Goal: Task Accomplishment & Management: Manage account settings

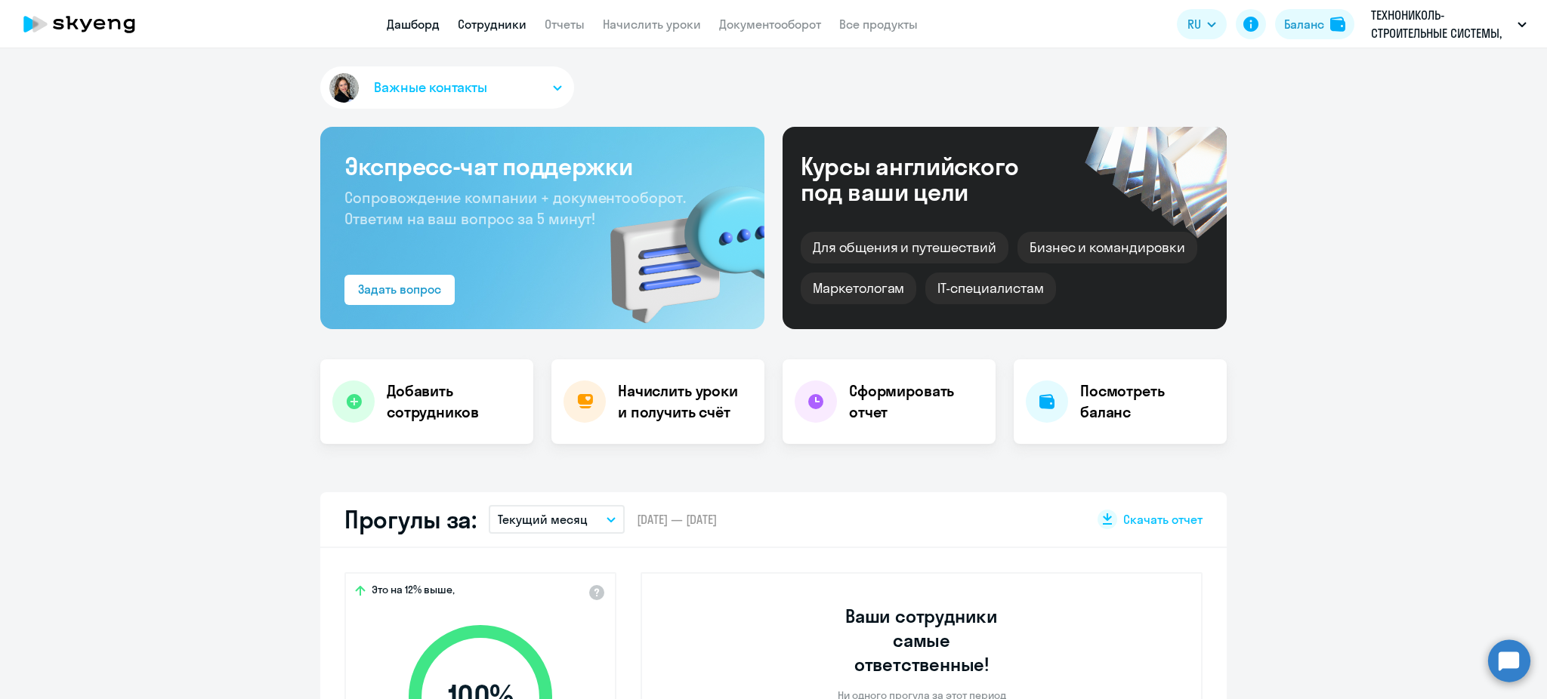
click at [506, 22] on link "Сотрудники" at bounding box center [492, 24] width 69 height 15
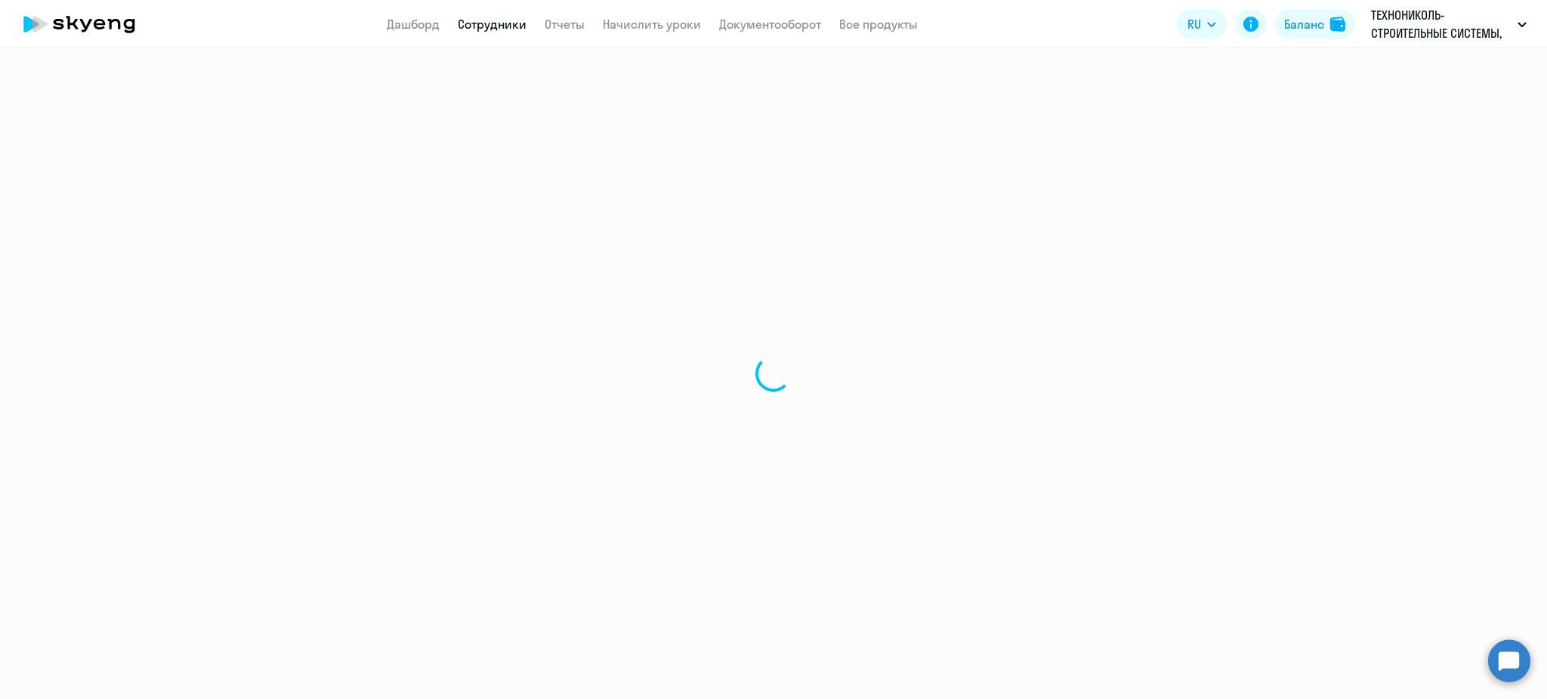
select select "30"
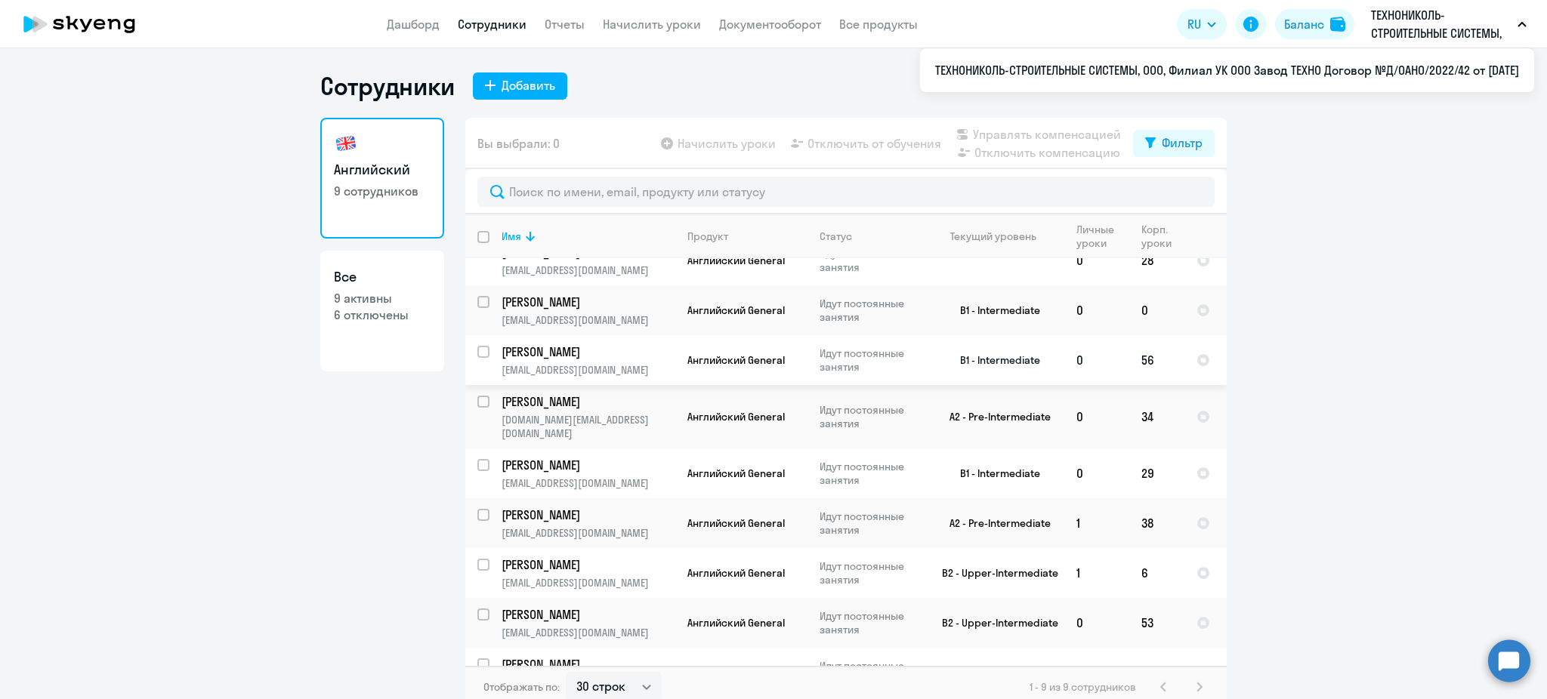
scroll to position [32, 0]
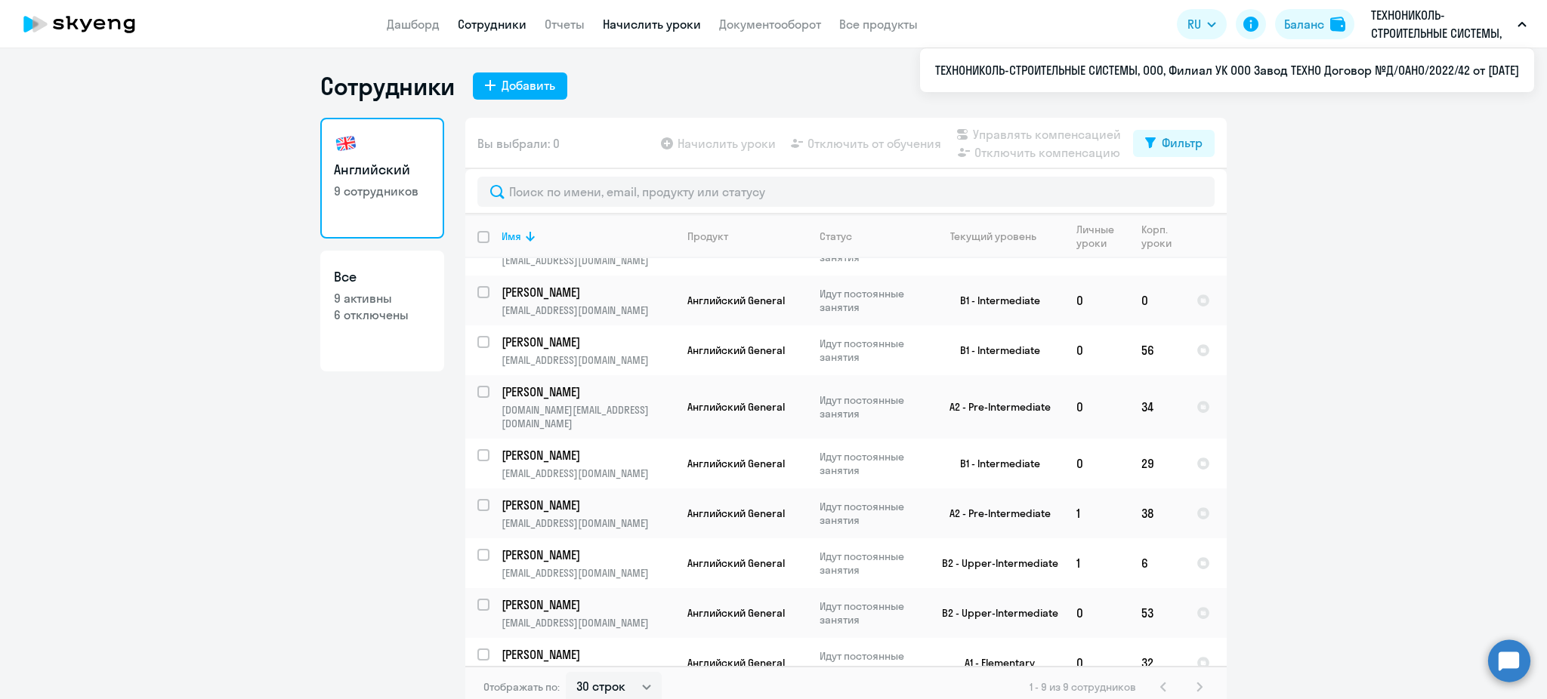
click at [651, 19] on link "Начислить уроки" at bounding box center [652, 24] width 98 height 15
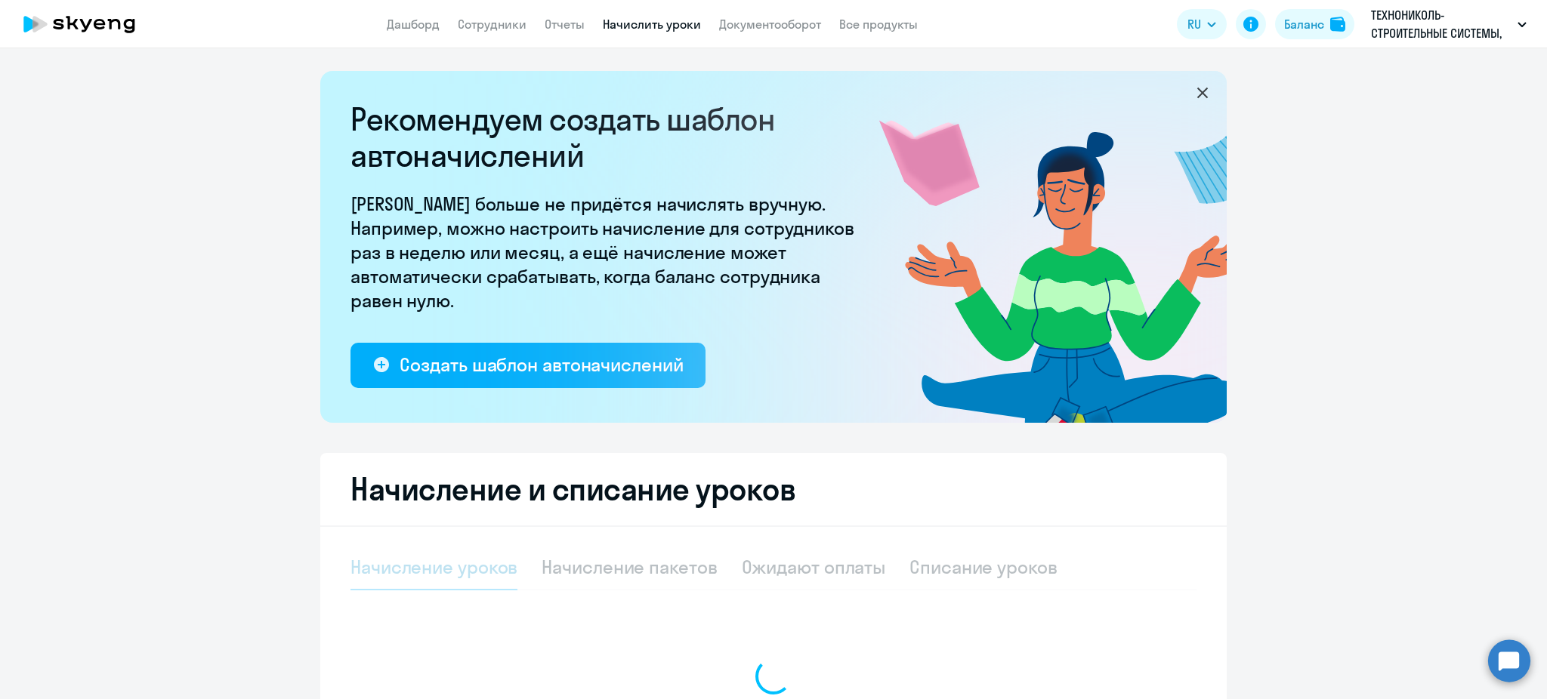
select select "10"
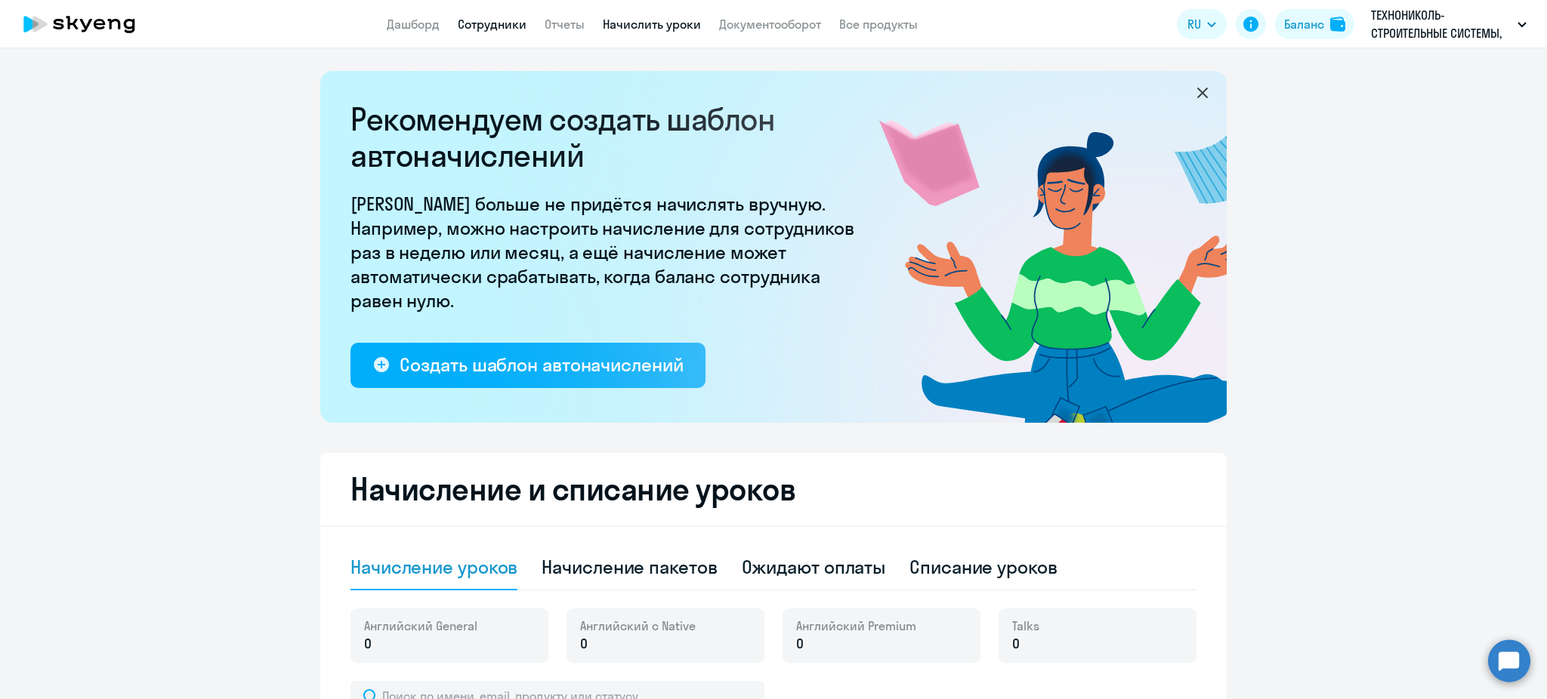
click at [486, 27] on link "Сотрудники" at bounding box center [492, 24] width 69 height 15
select select "30"
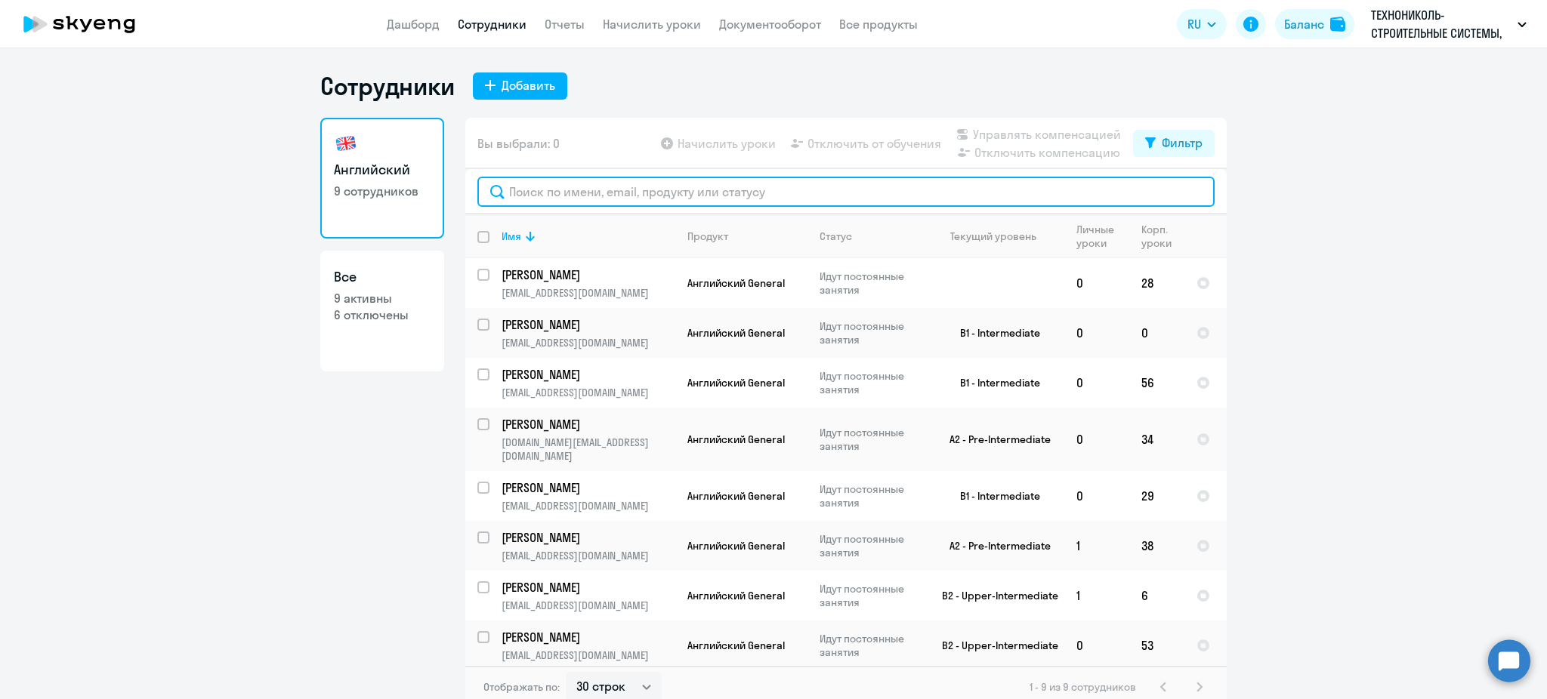
click at [569, 197] on input "text" at bounding box center [845, 192] width 737 height 30
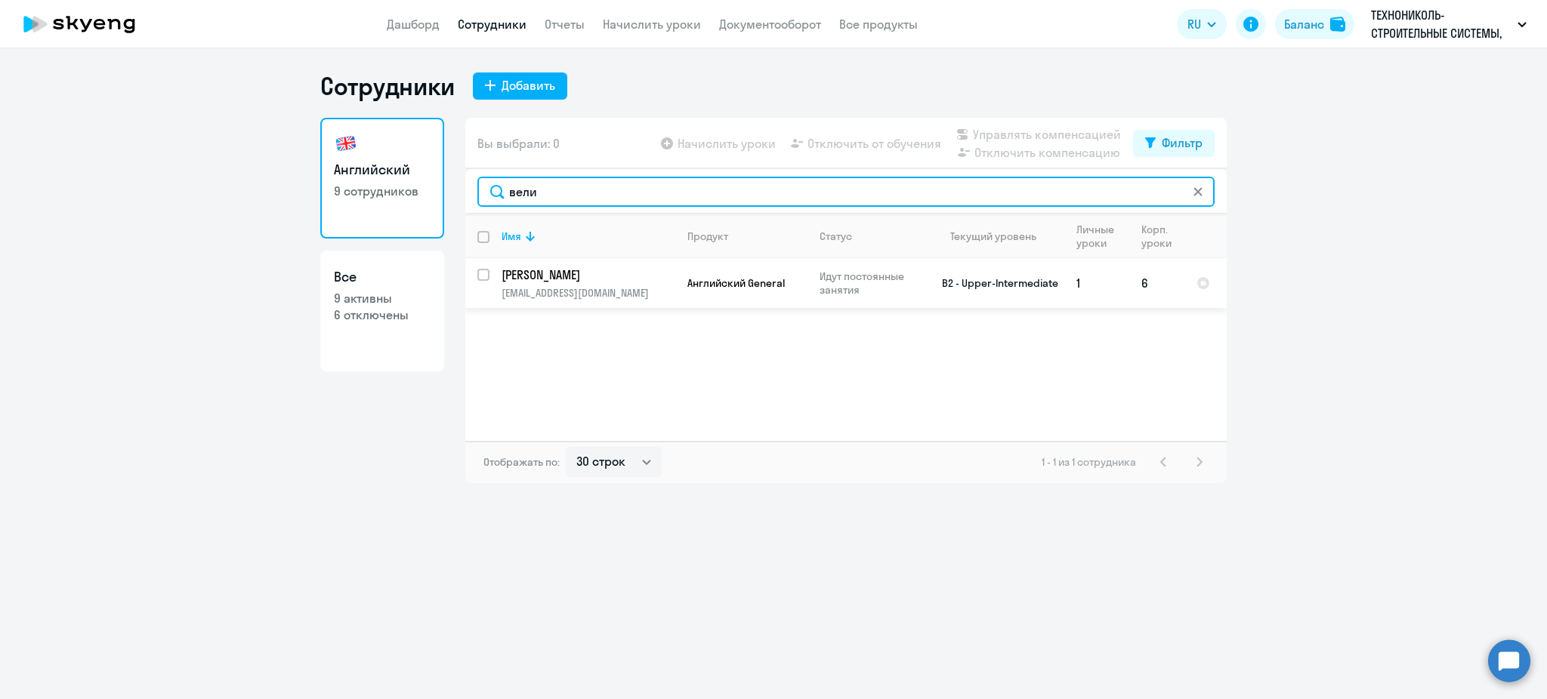
type input "вели"
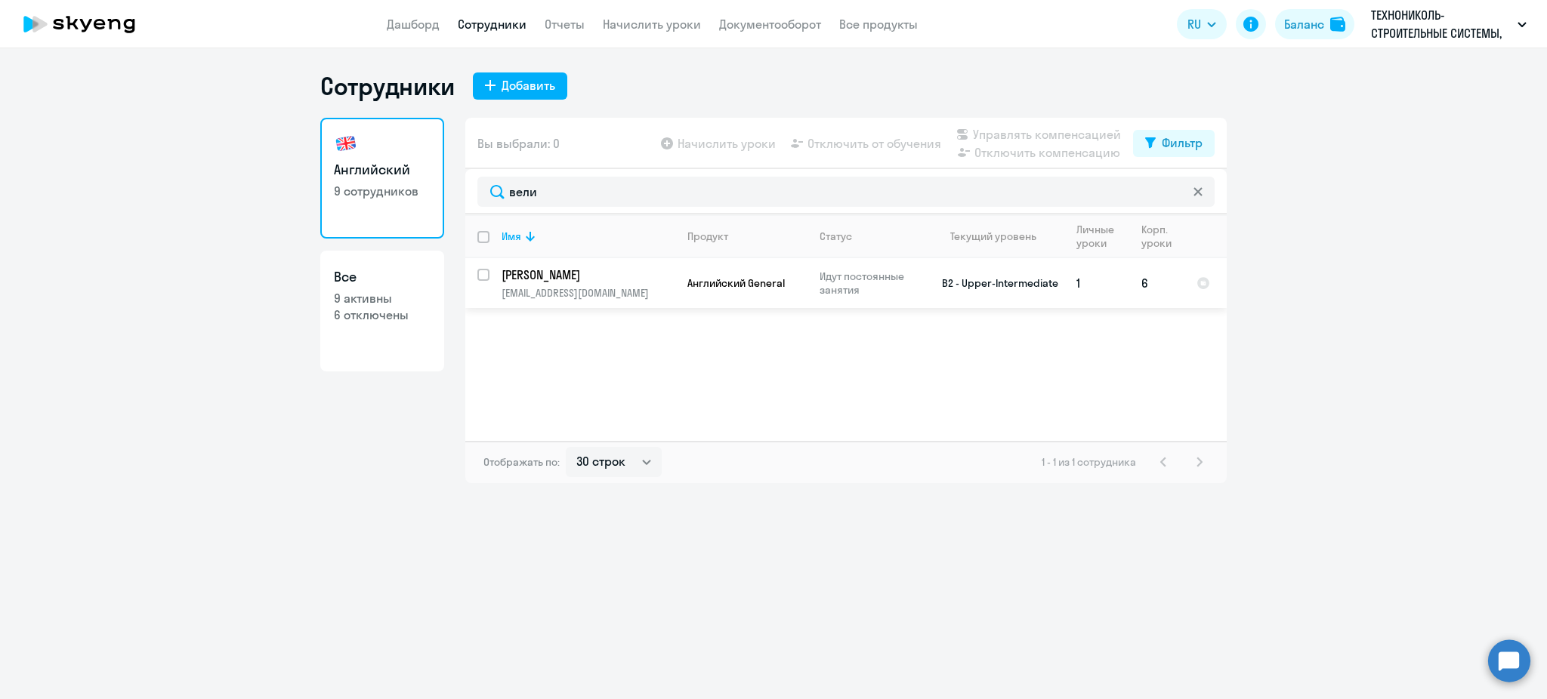
click at [483, 275] on input "select row 2269926" at bounding box center [492, 284] width 30 height 30
checkbox input "true"
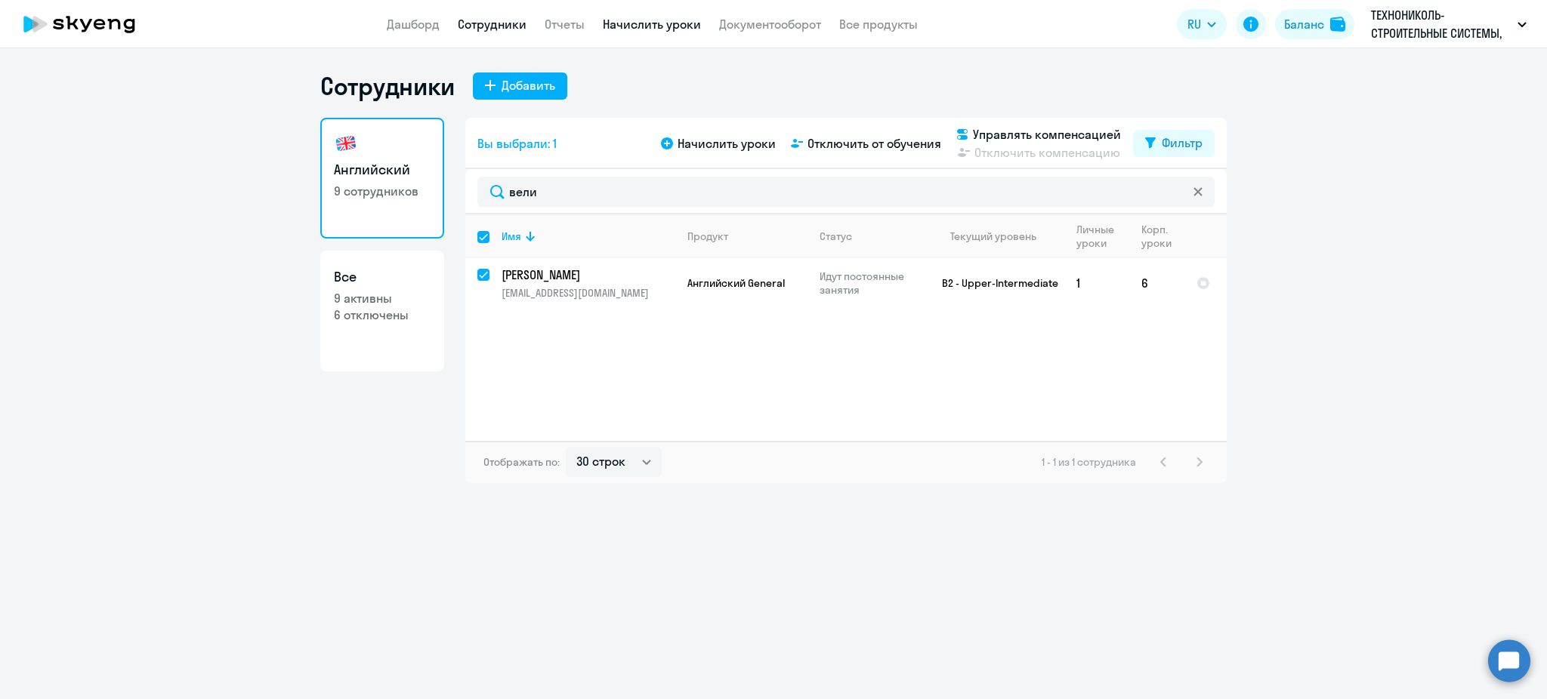
click at [636, 24] on link "Начислить уроки" at bounding box center [652, 24] width 98 height 15
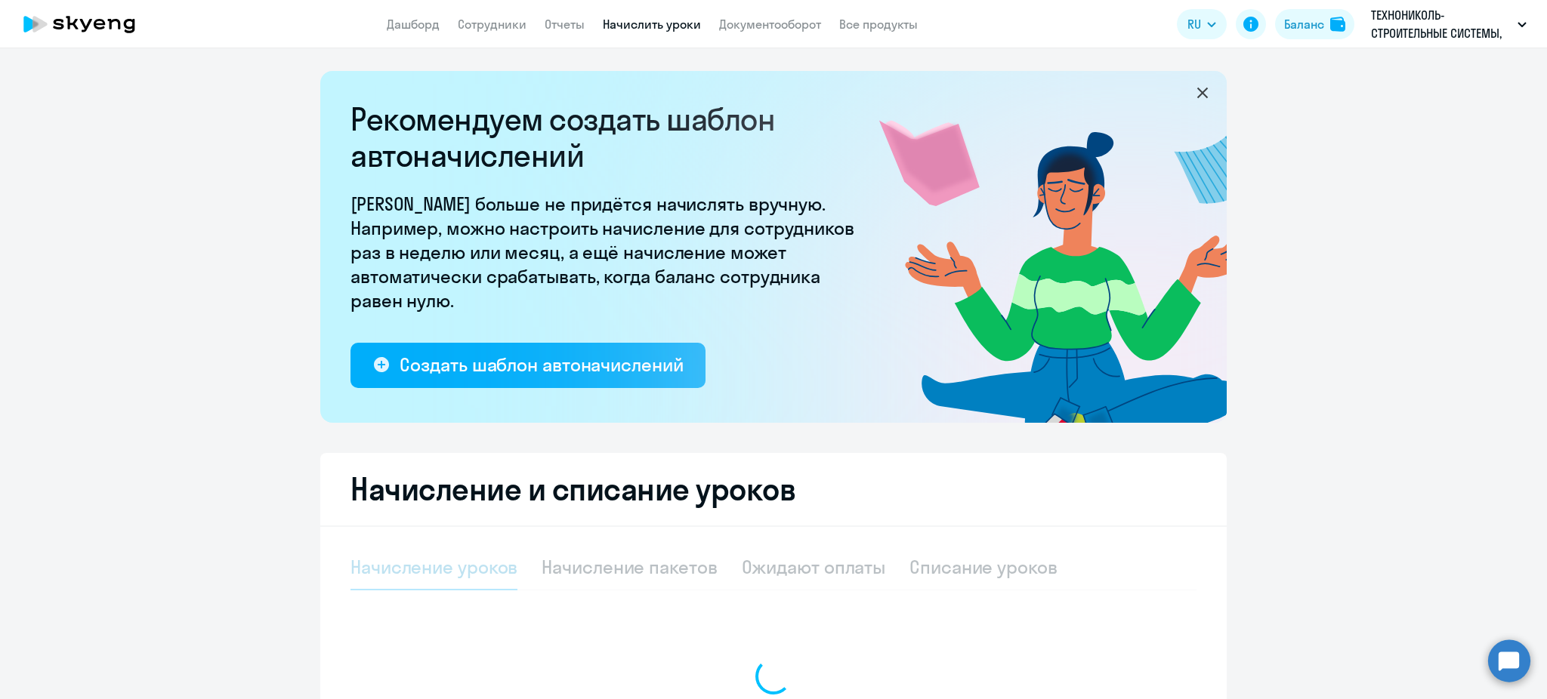
select select "10"
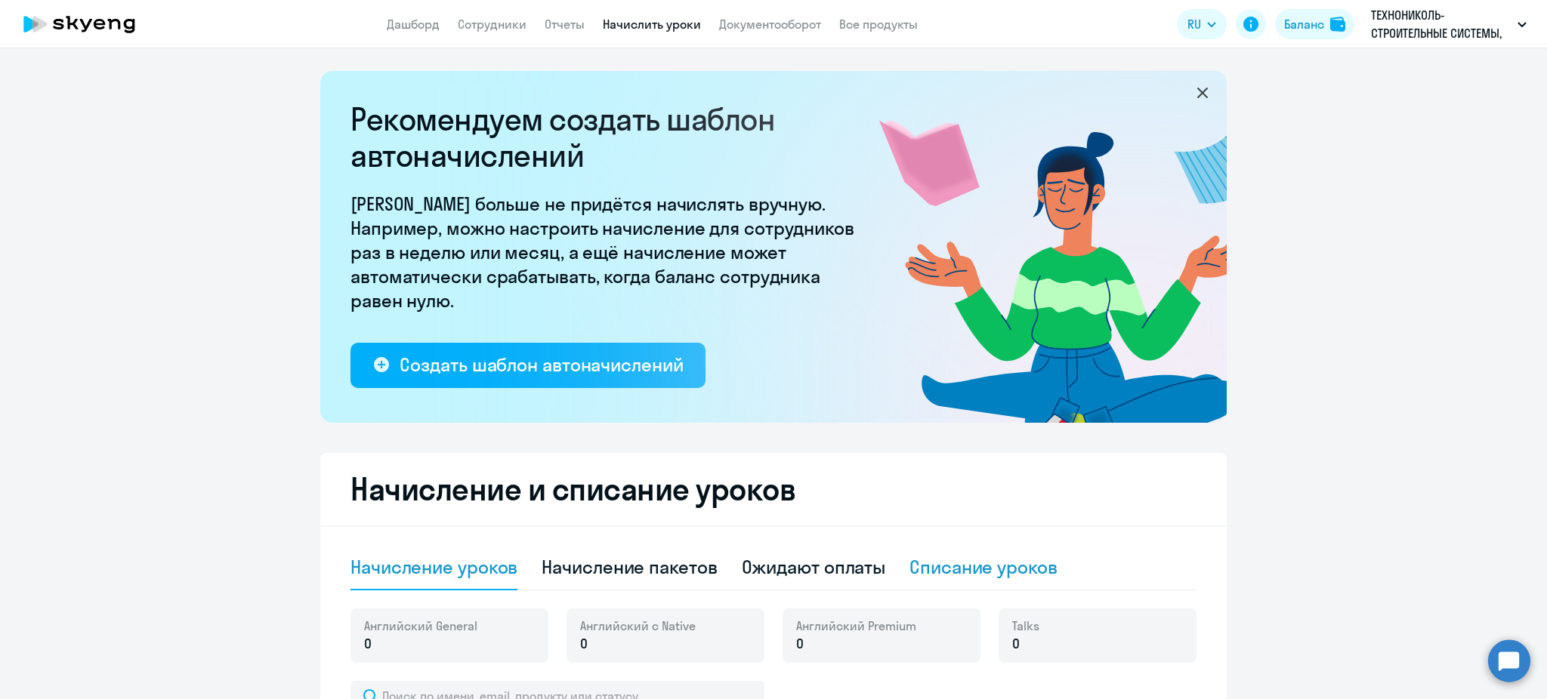
click at [927, 553] on div "Списание уроков" at bounding box center [983, 567] width 148 height 45
select select "10"
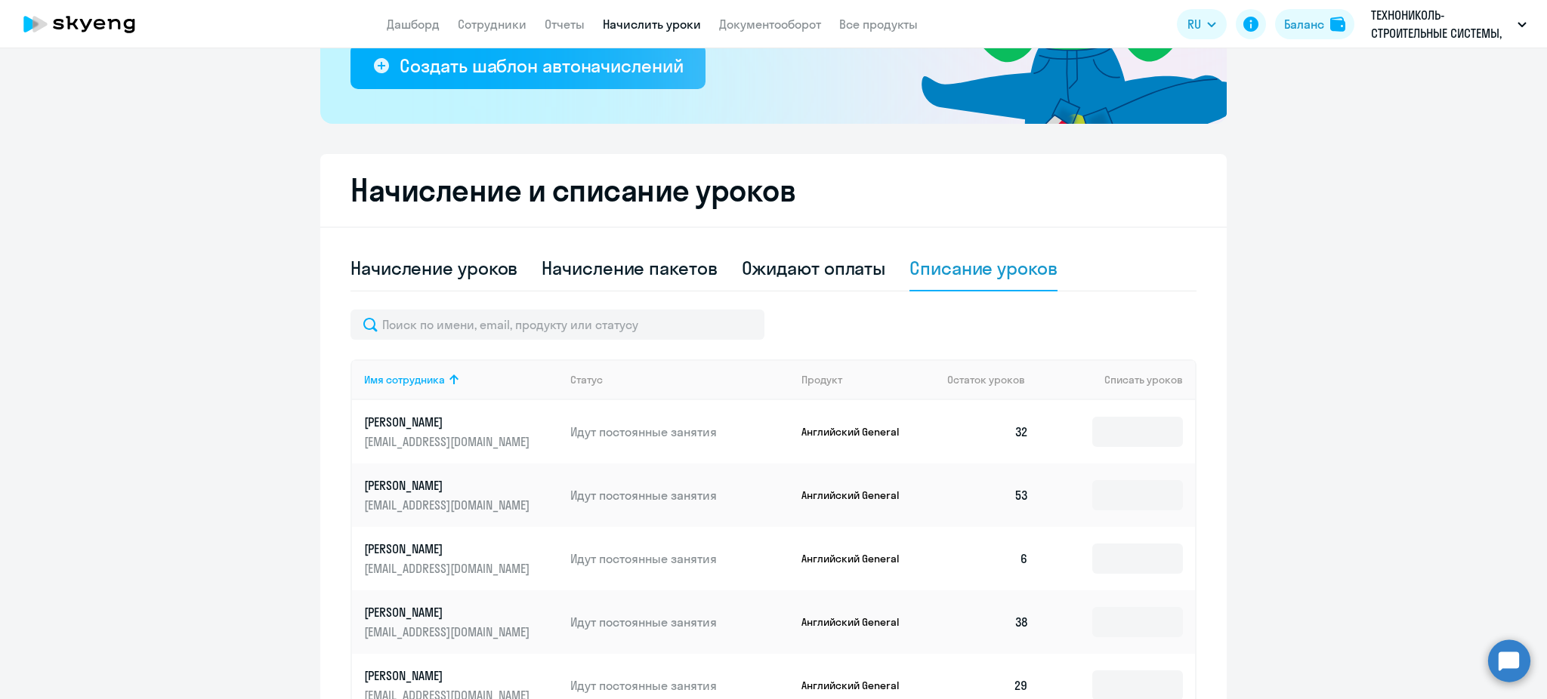
scroll to position [403, 0]
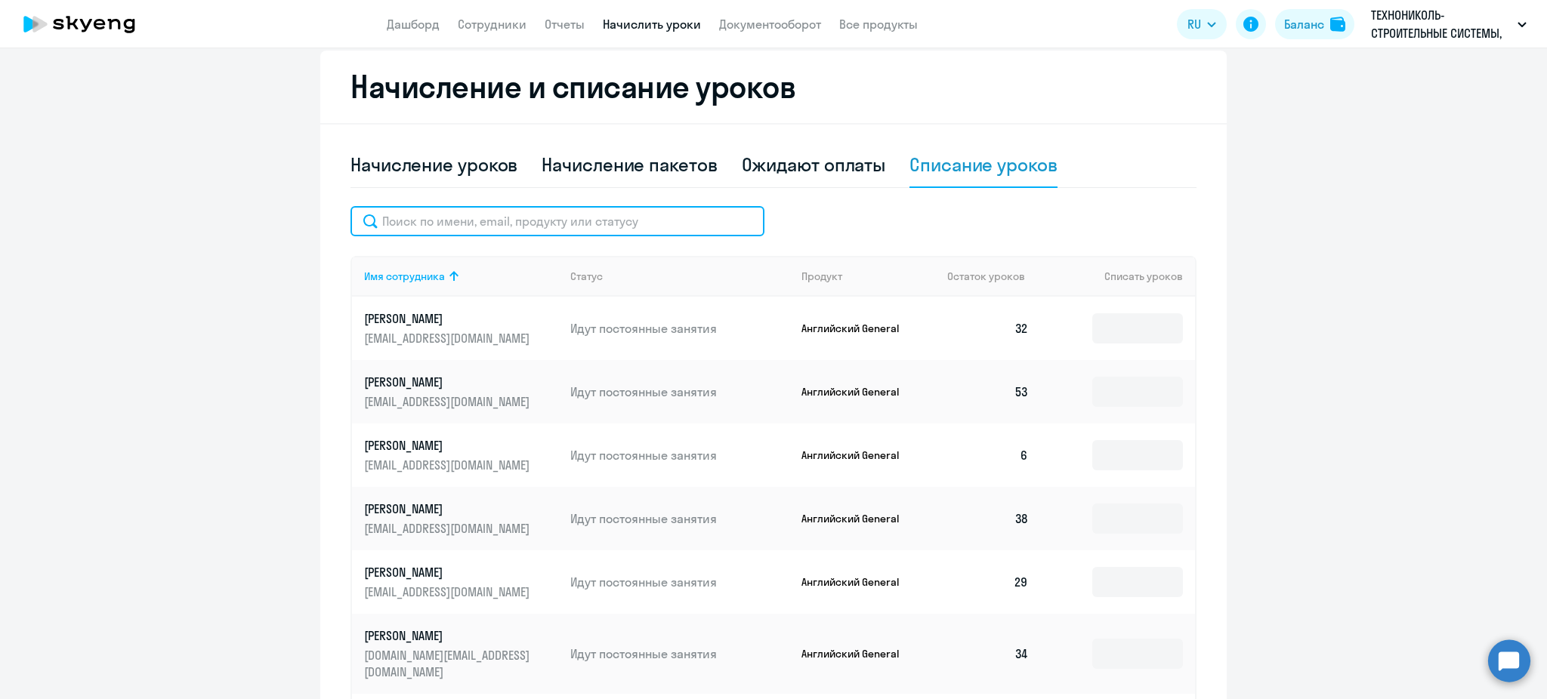
click at [492, 218] on input "text" at bounding box center [557, 221] width 414 height 30
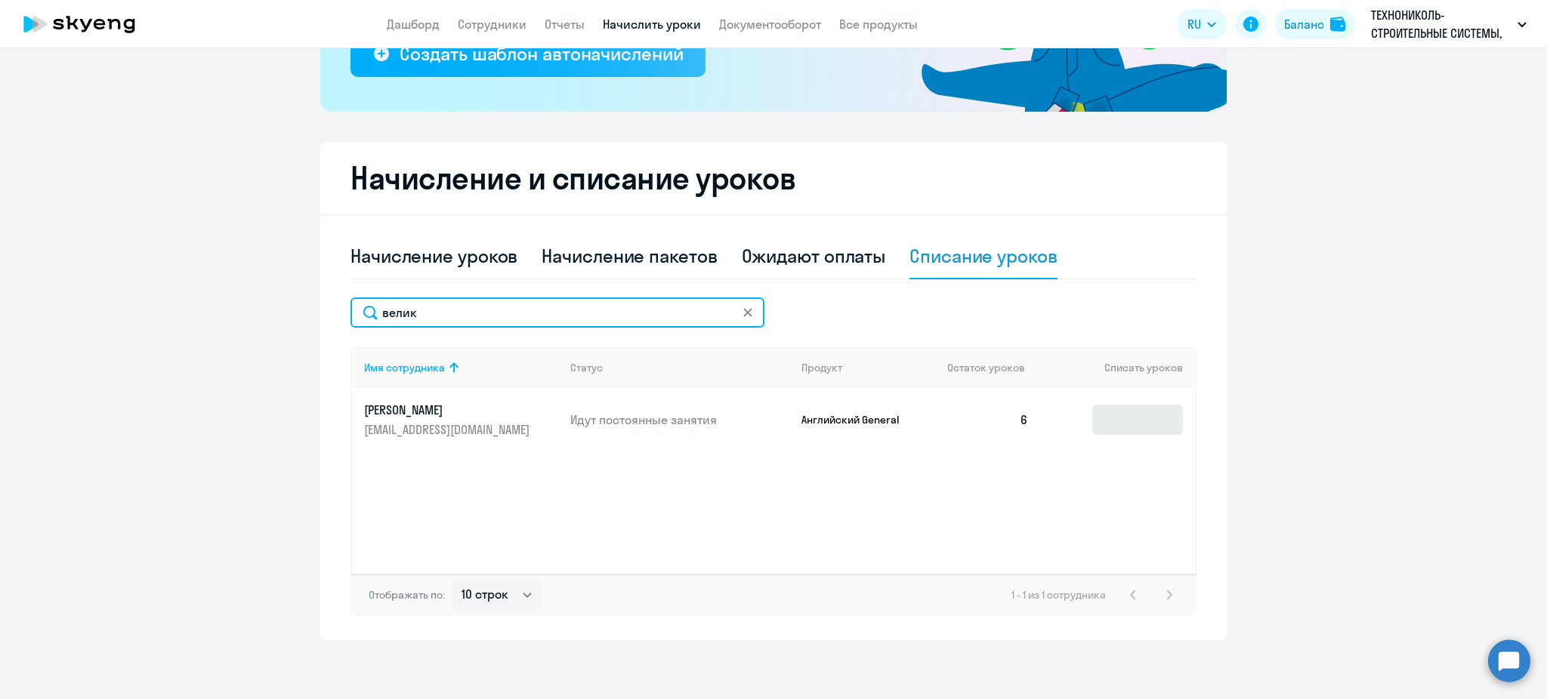
type input "велик"
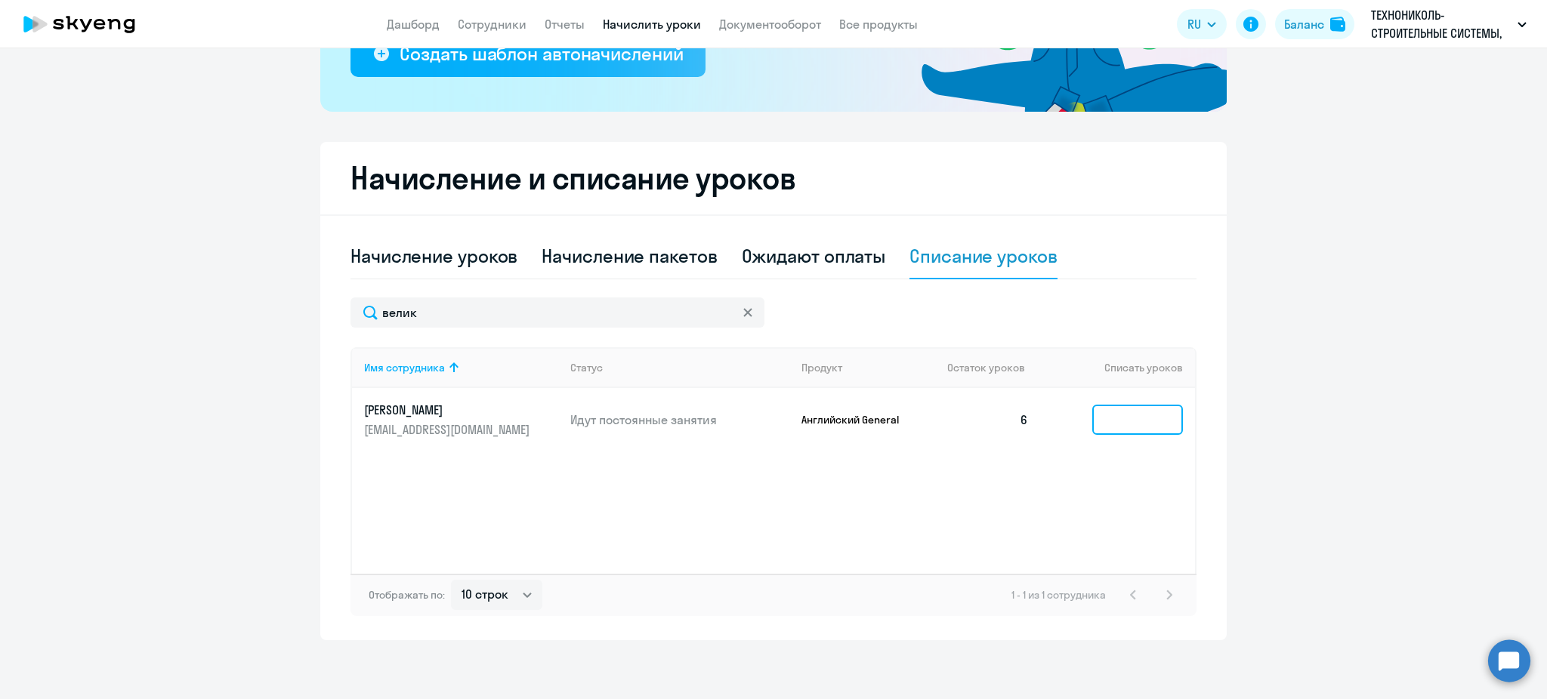
click at [1137, 421] on input at bounding box center [1137, 420] width 91 height 30
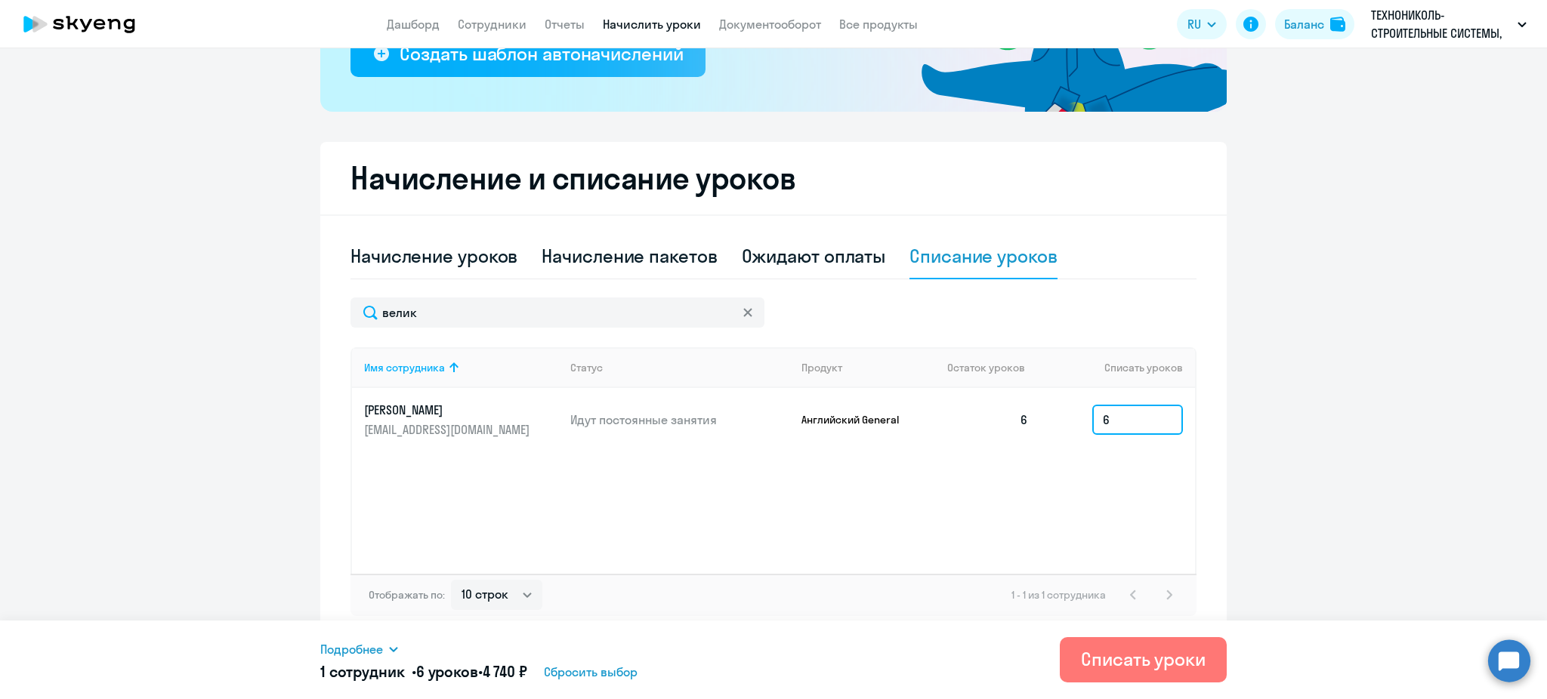
type input "6"
click at [381, 648] on span "Подробнее" at bounding box center [351, 649] width 63 height 18
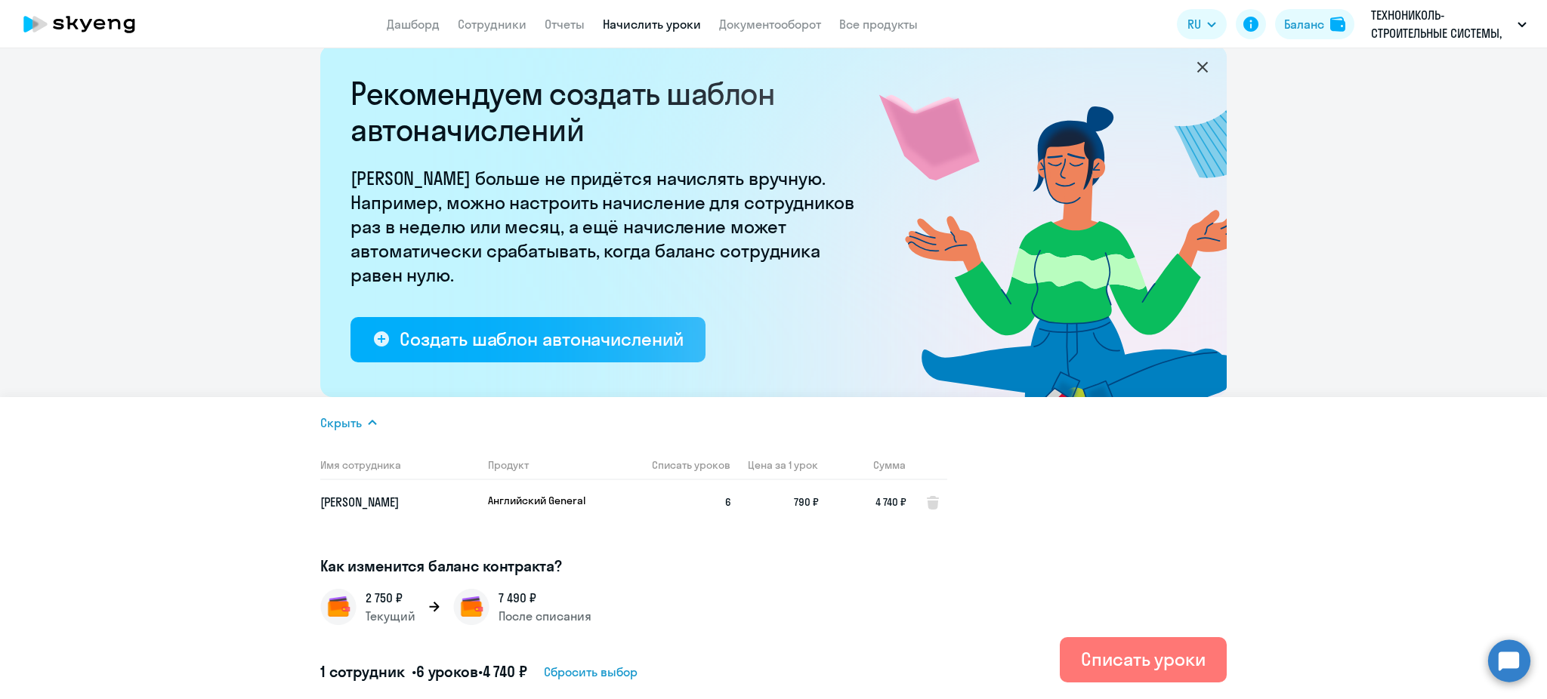
scroll to position [0, 0]
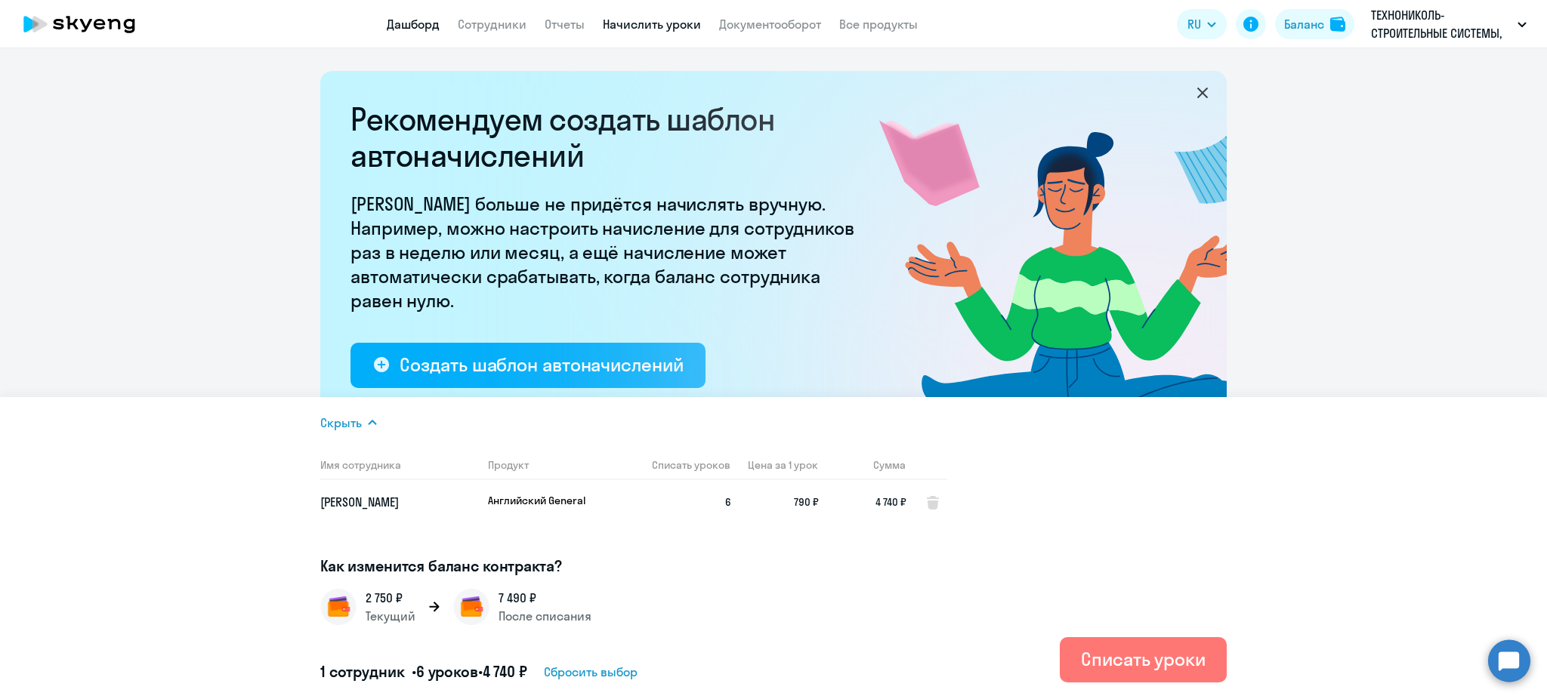
click at [429, 23] on link "Дашборд" at bounding box center [413, 24] width 53 height 15
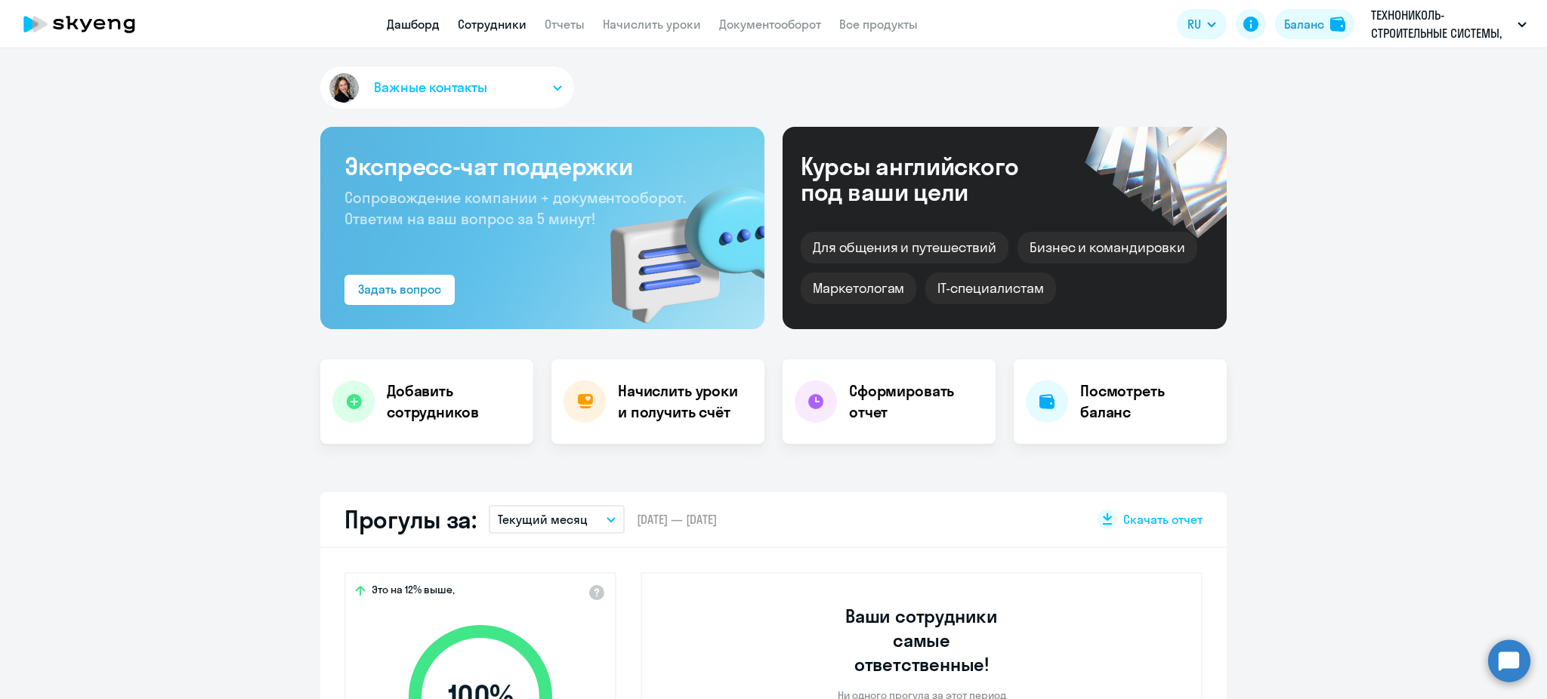
click at [475, 31] on link "Сотрудники" at bounding box center [492, 24] width 69 height 15
select select "30"
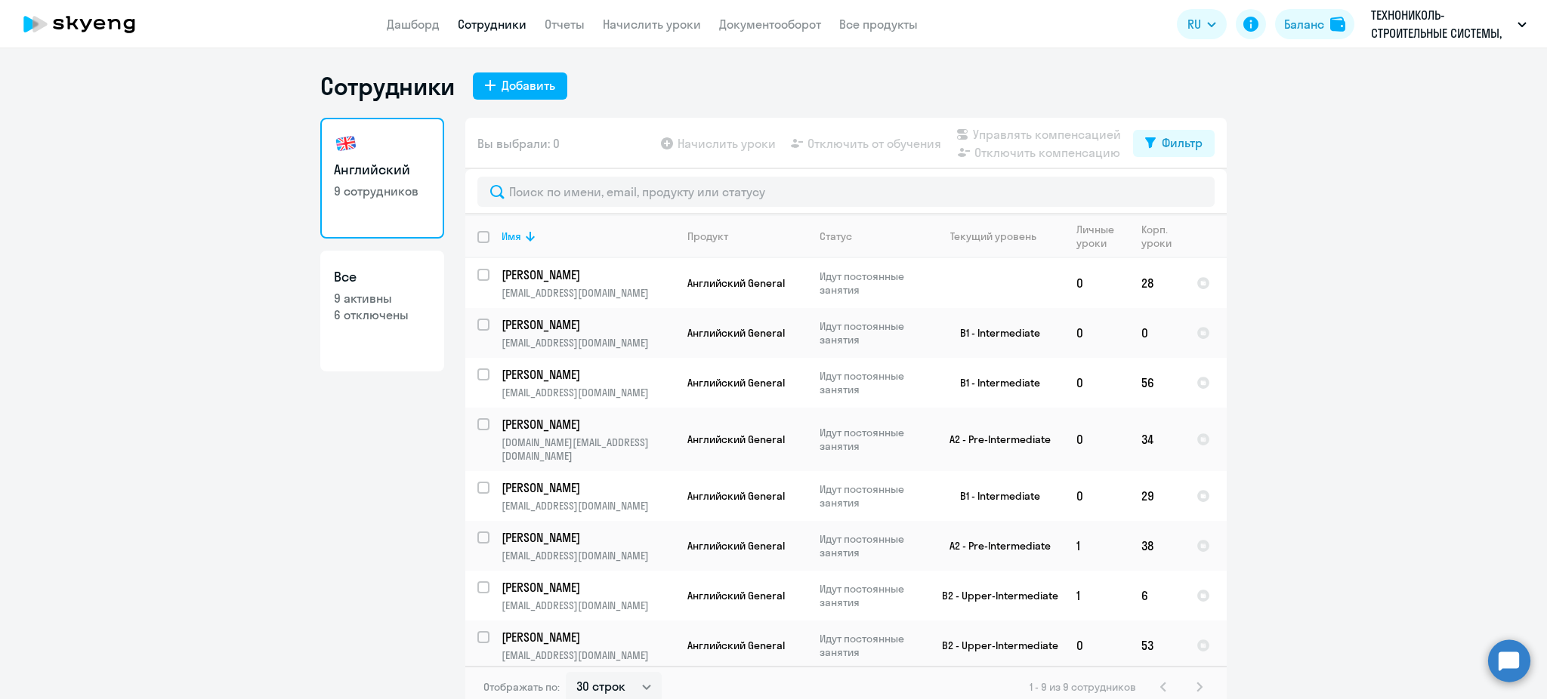
drag, startPoint x: 655, startPoint y: 29, endPoint x: 650, endPoint y: 38, distance: 10.1
click at [654, 29] on link "Начислить уроки" at bounding box center [652, 24] width 98 height 15
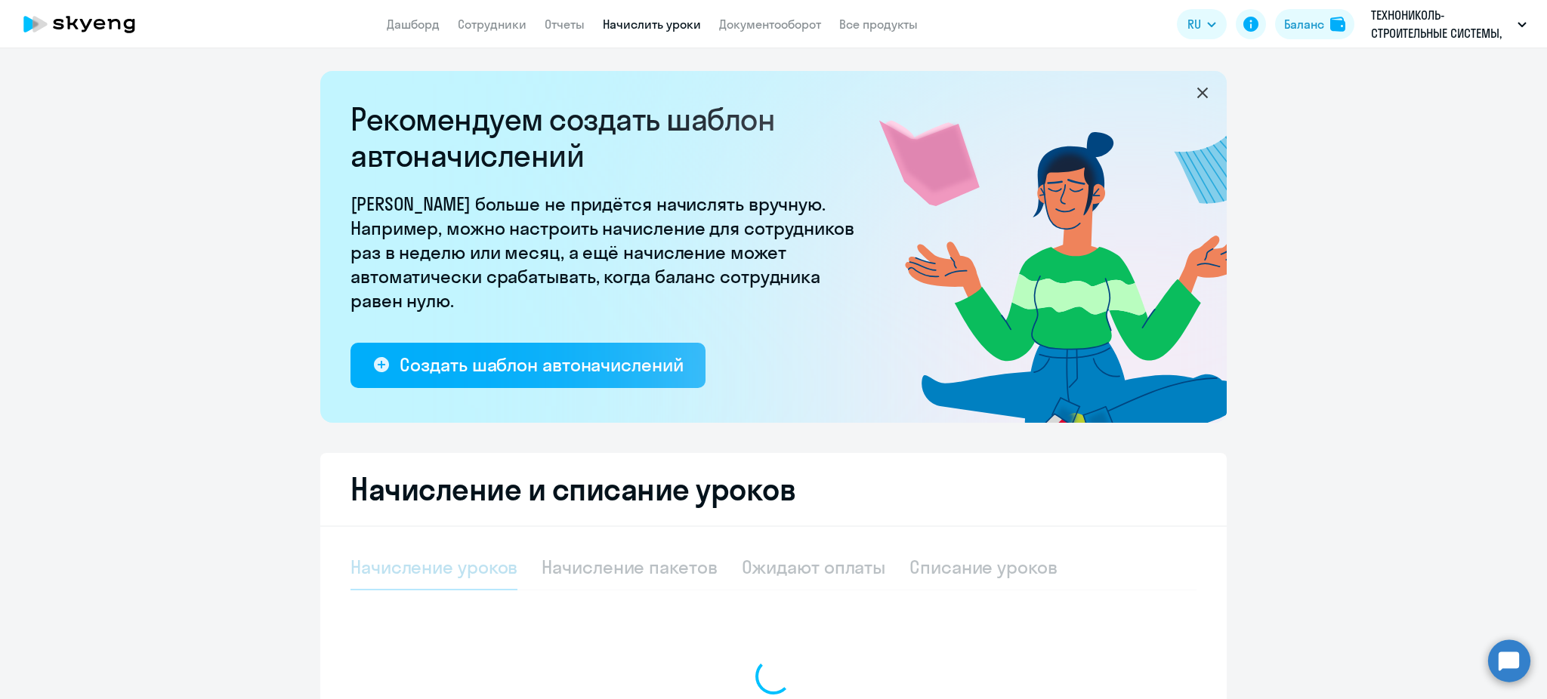
select select "10"
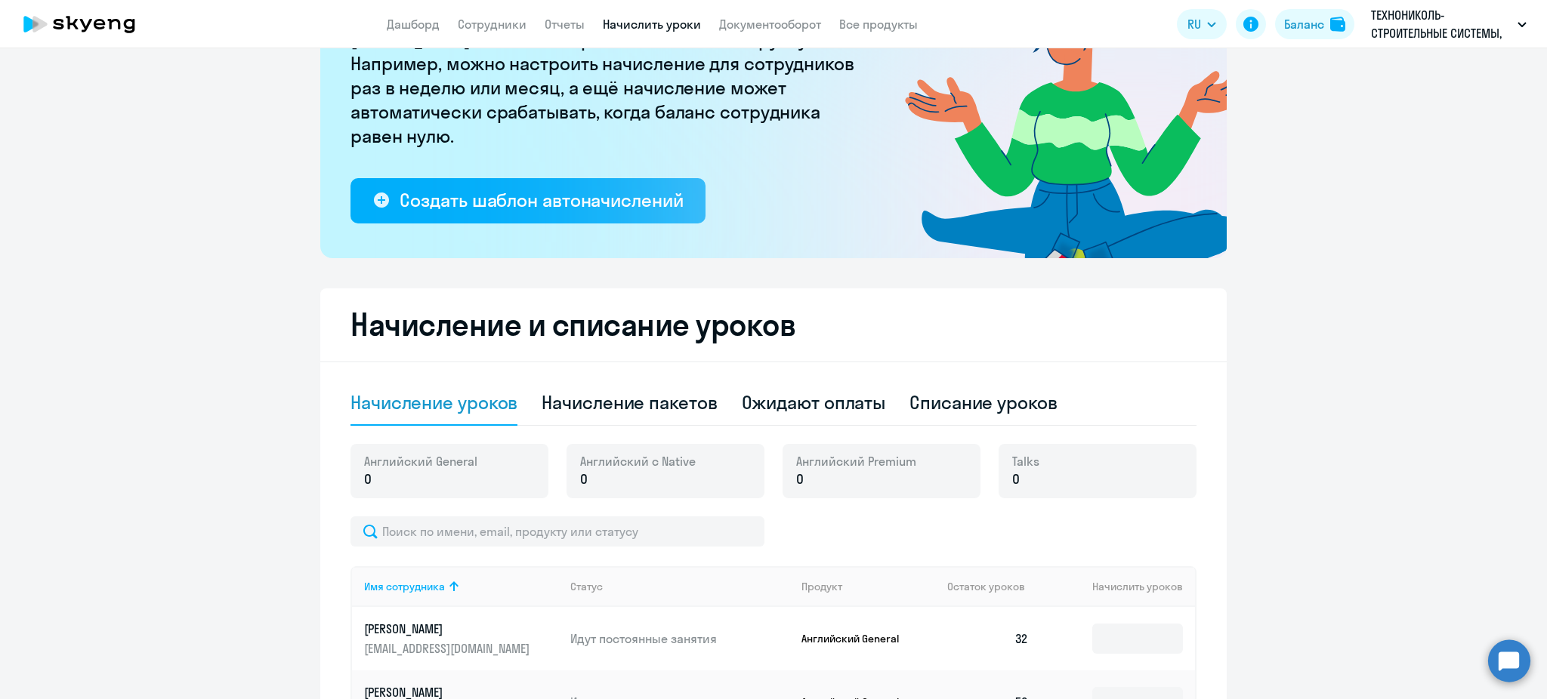
scroll to position [403, 0]
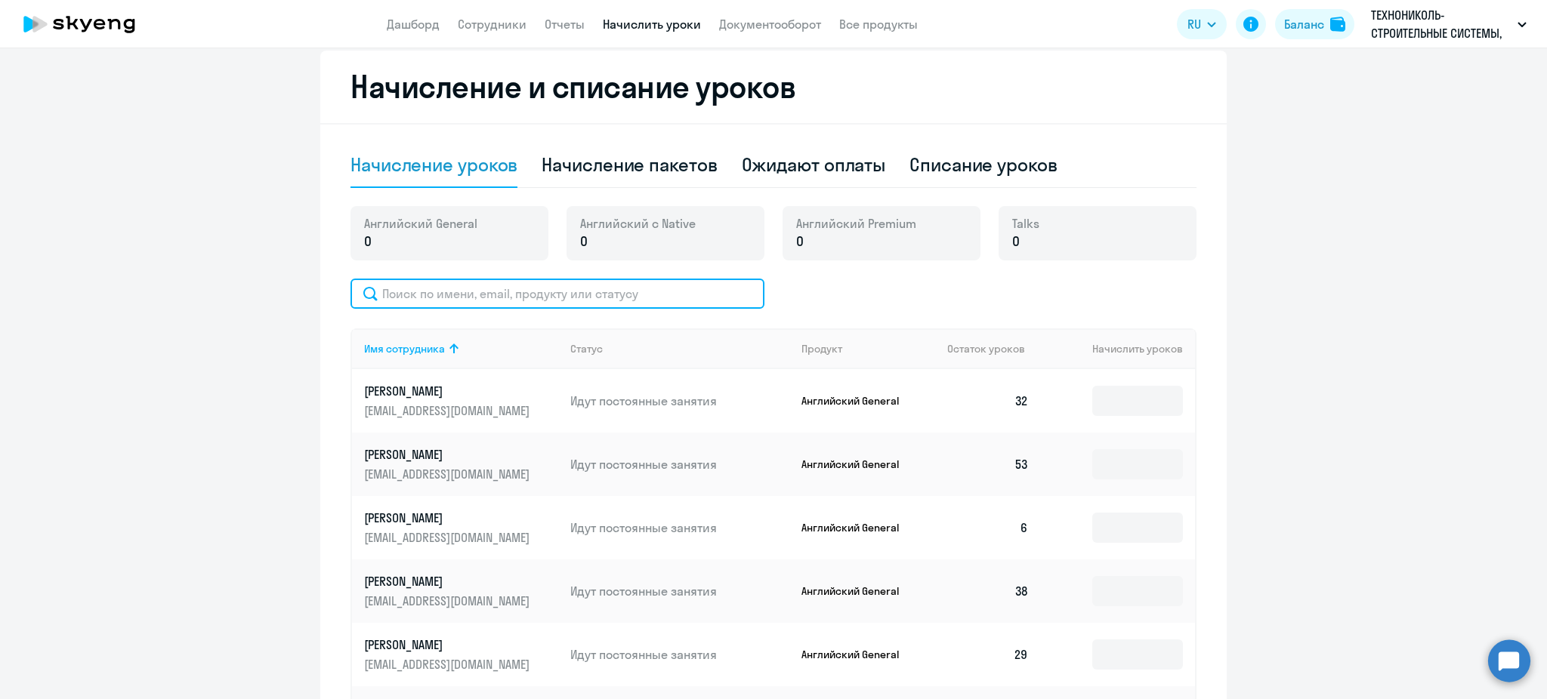
click at [437, 297] on input "text" at bounding box center [557, 294] width 414 height 30
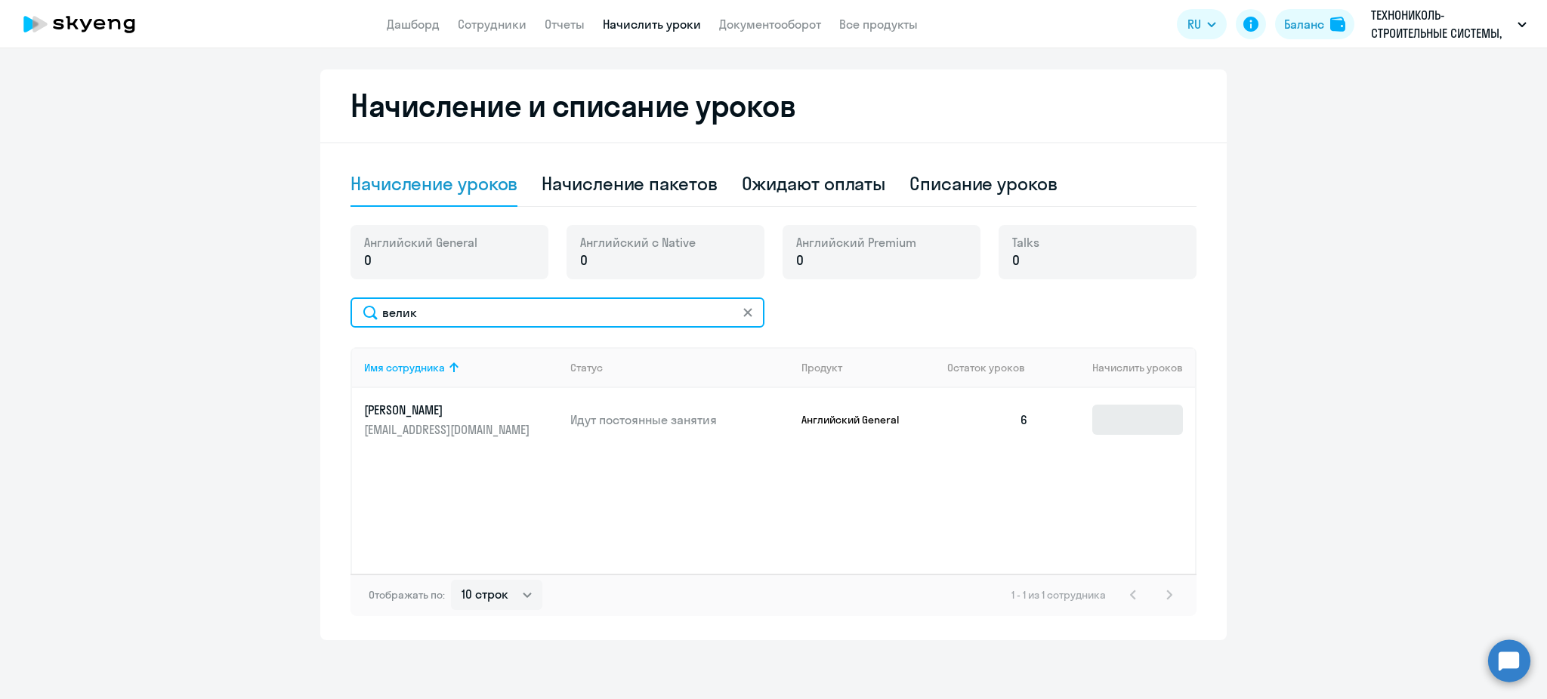
type input "велик"
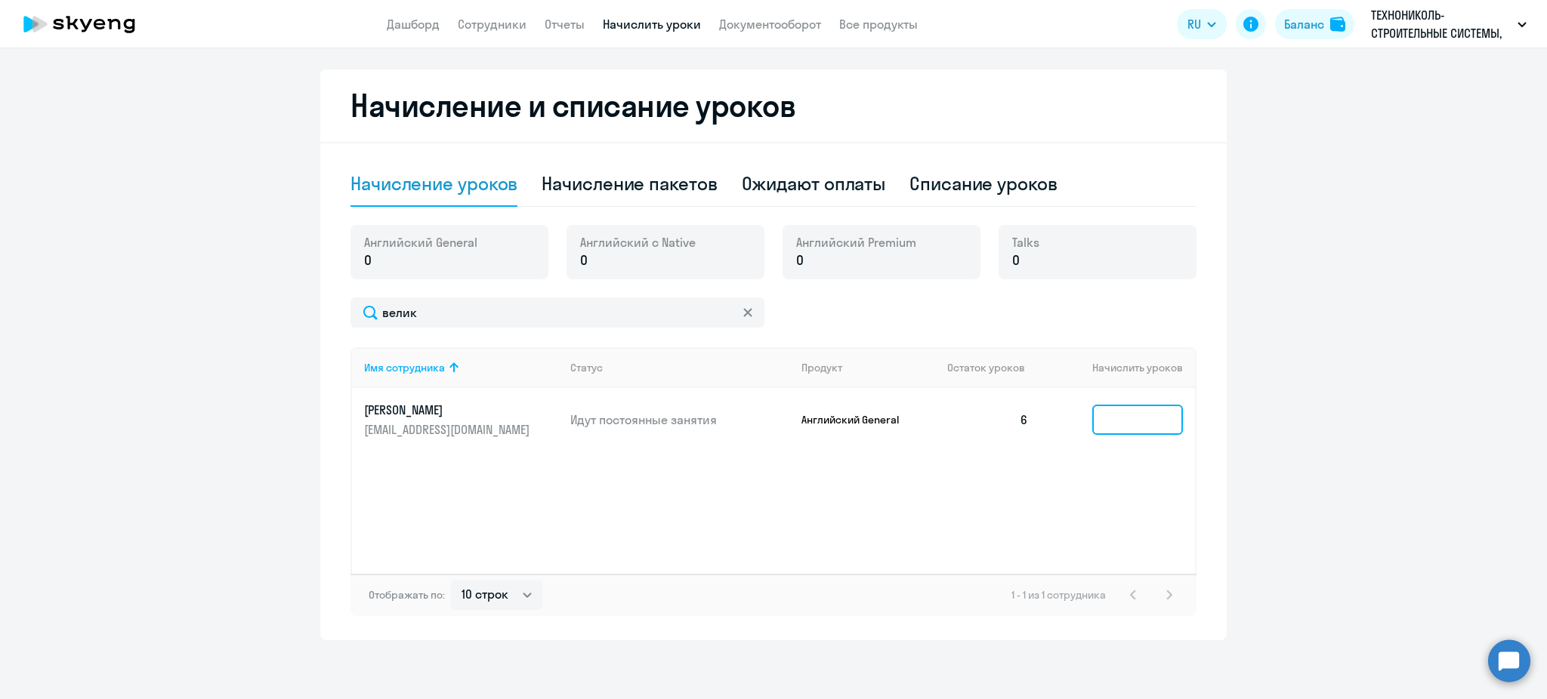
click at [1121, 409] on input at bounding box center [1137, 420] width 91 height 30
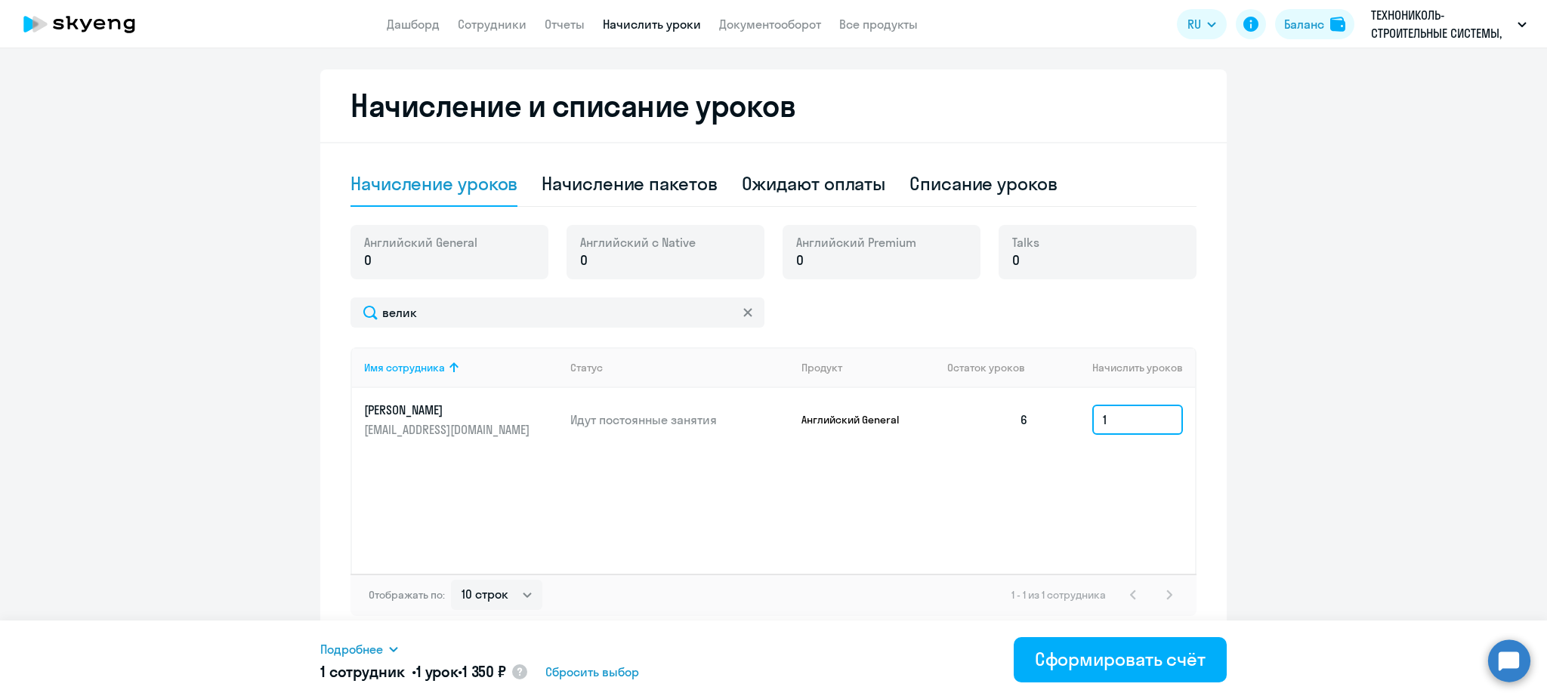
type input "1"
click at [366, 653] on span "Подробнее" at bounding box center [351, 649] width 63 height 18
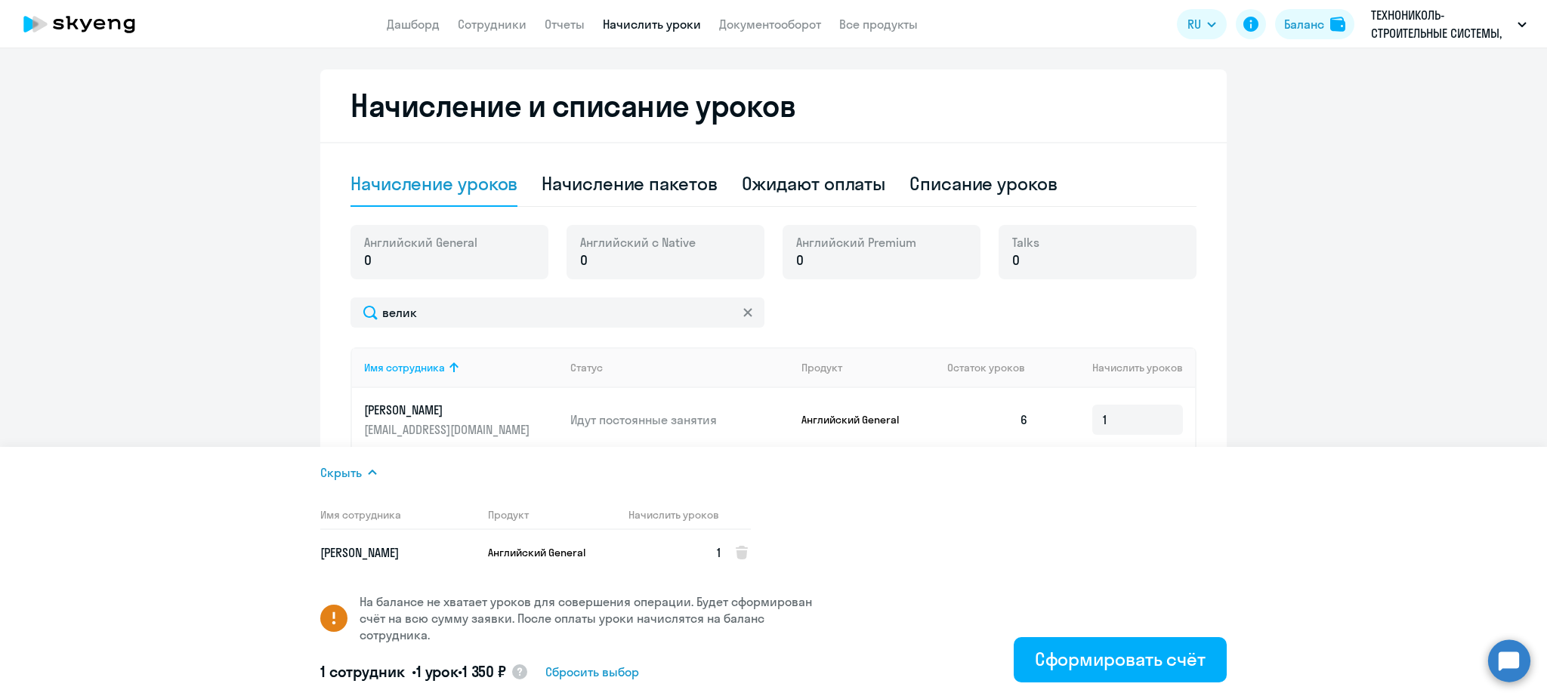
click at [356, 475] on span "Скрыть" at bounding box center [341, 473] width 42 height 18
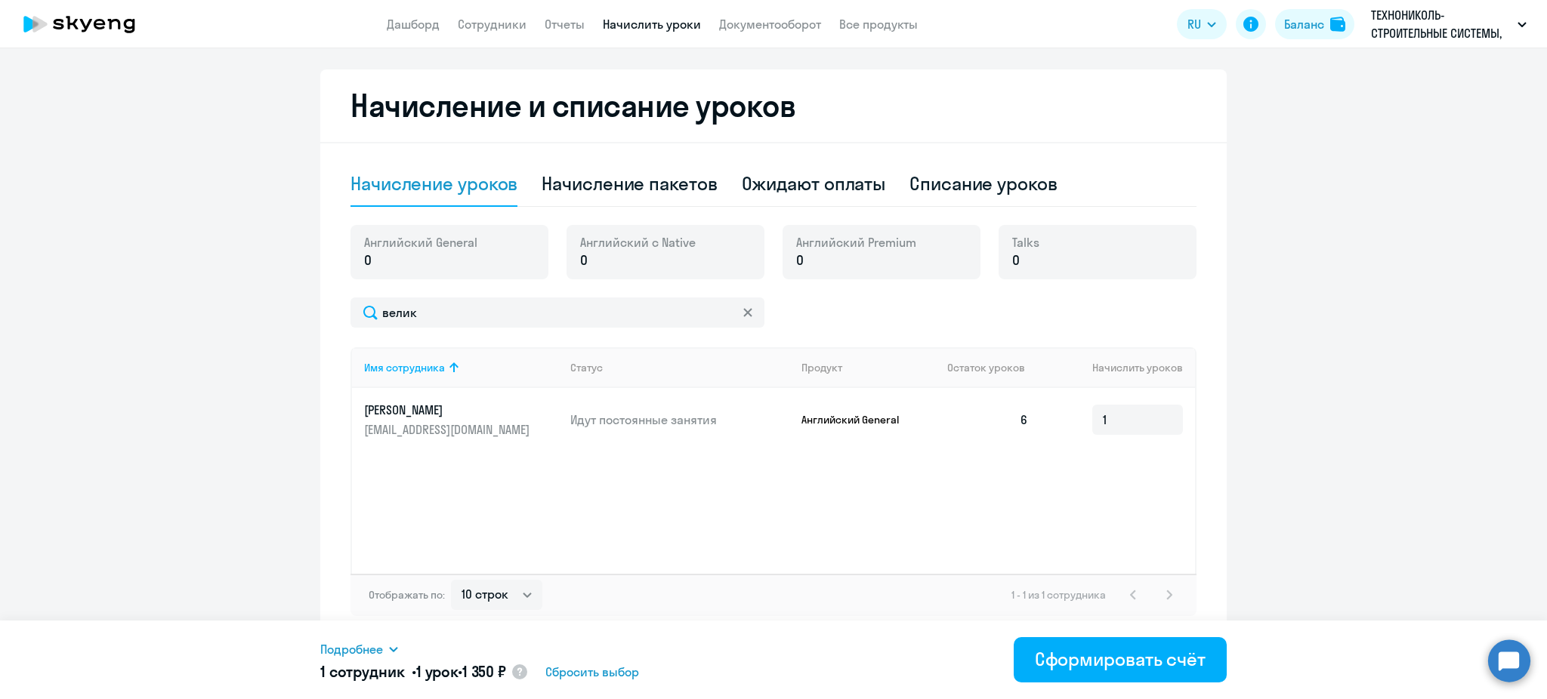
scroll to position [0, 0]
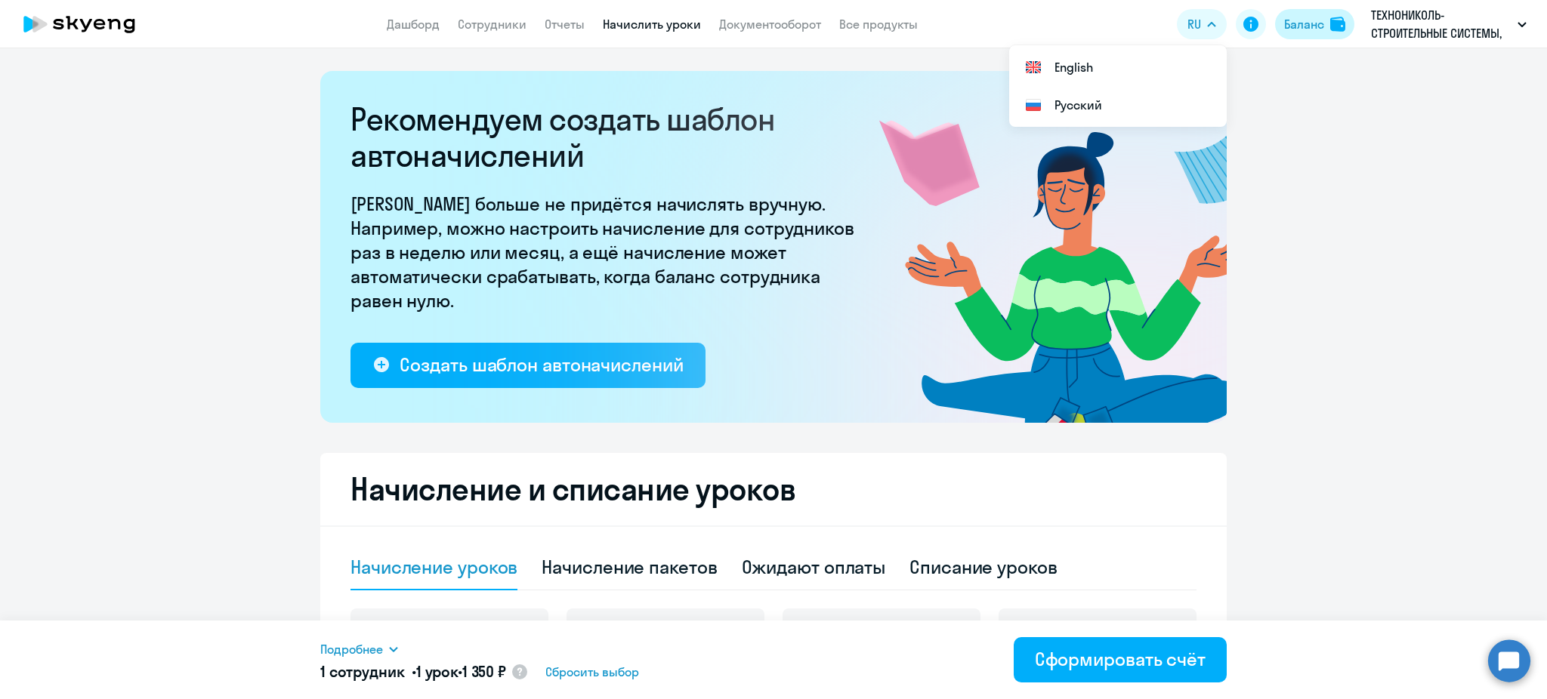
click at [1309, 23] on div "Баланс" at bounding box center [1304, 24] width 40 height 18
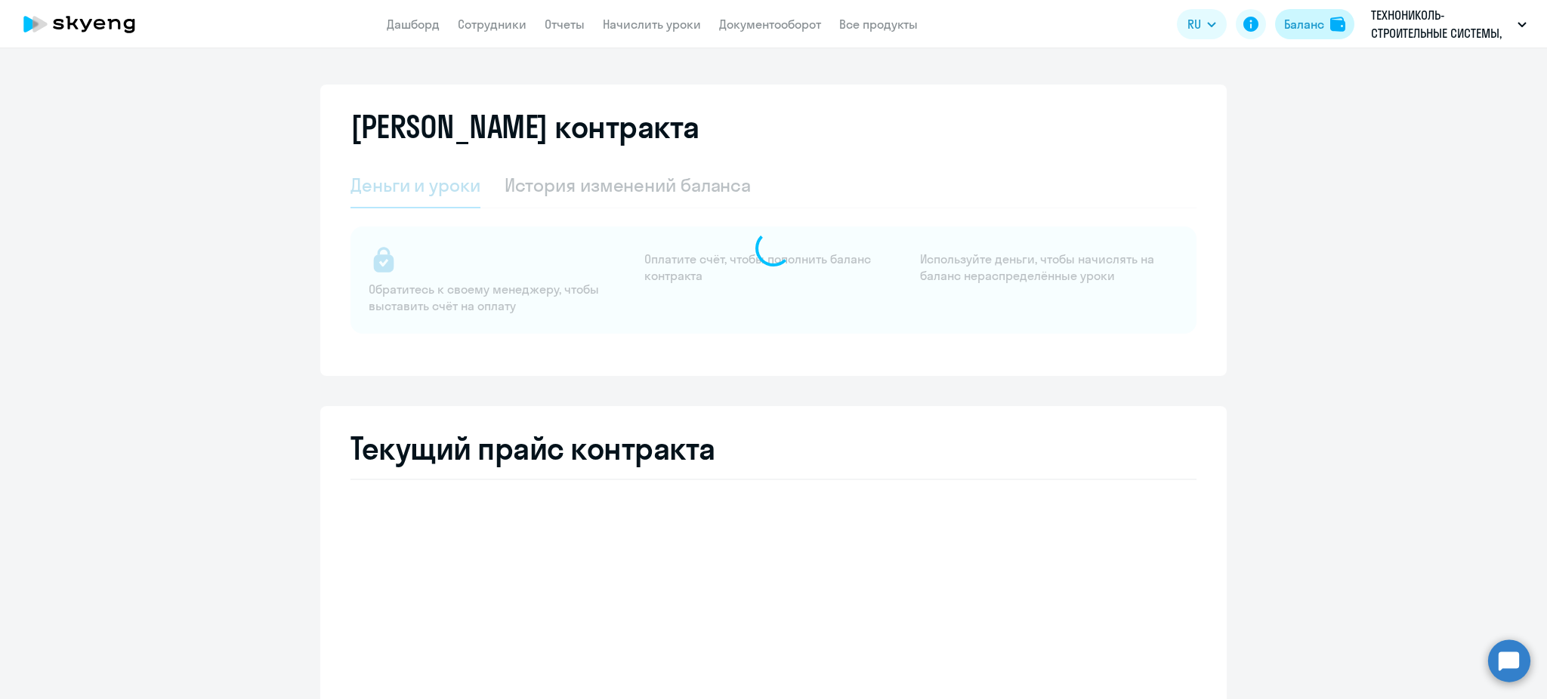
select select "english_adult_not_native_speaker"
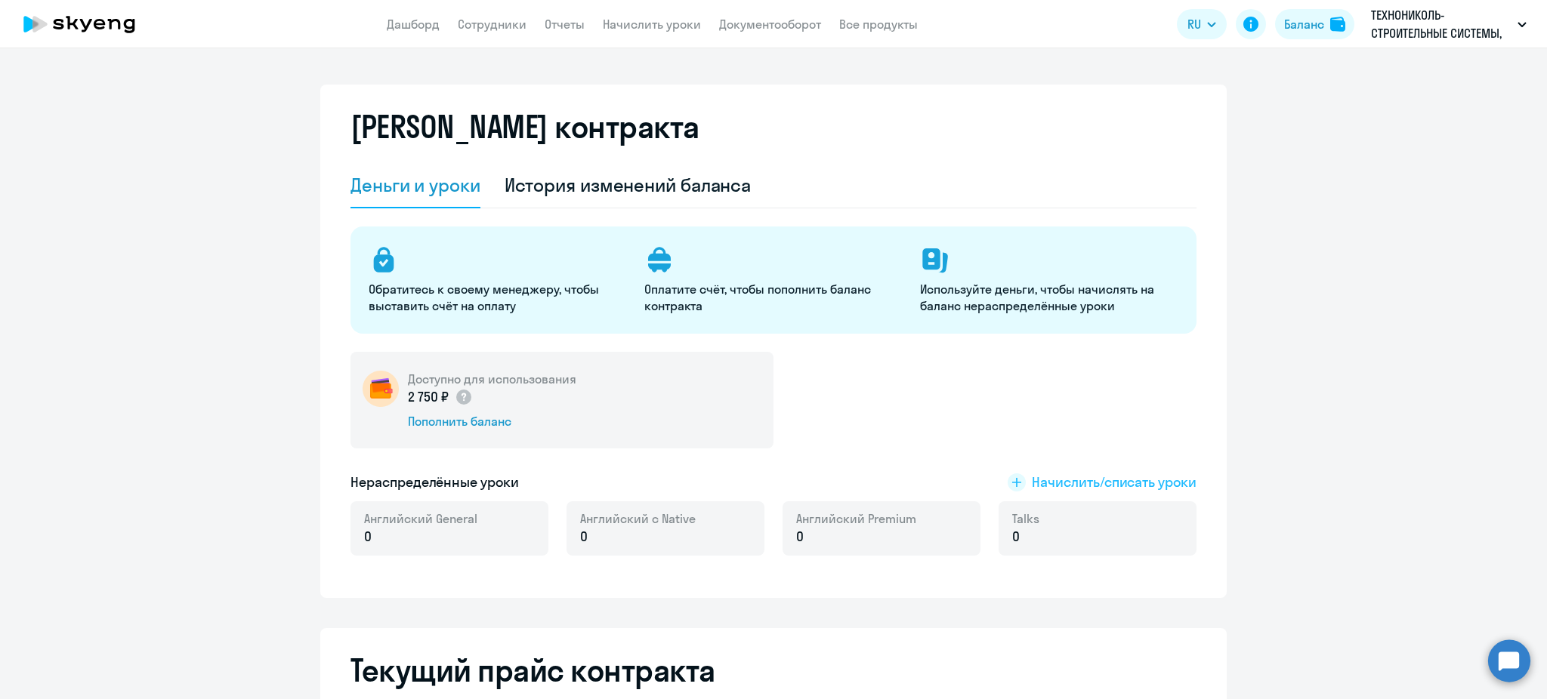
click at [1117, 477] on span "Начислить/списать уроки" at bounding box center [1114, 483] width 165 height 20
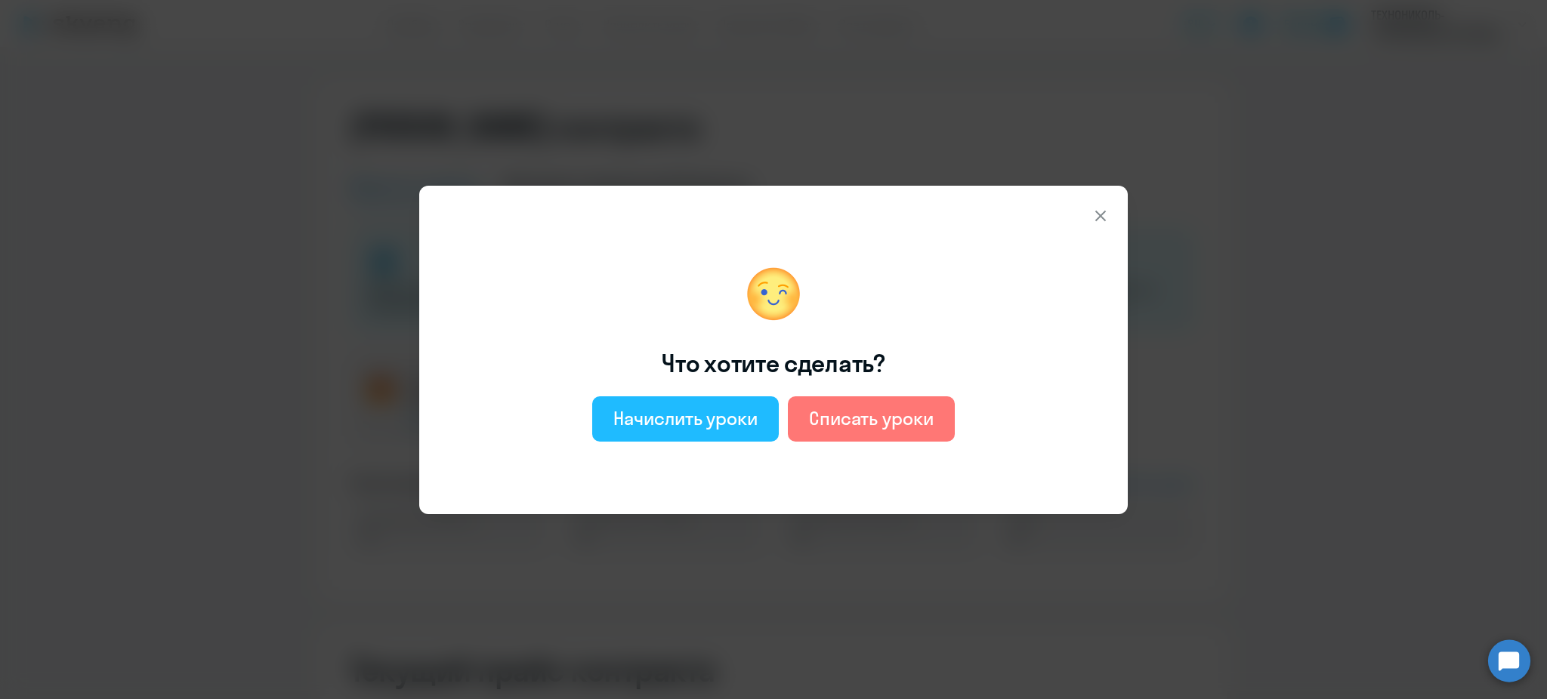
click at [725, 418] on div "Начислить уроки" at bounding box center [685, 418] width 144 height 24
select select "english_adult_not_native_speaker"
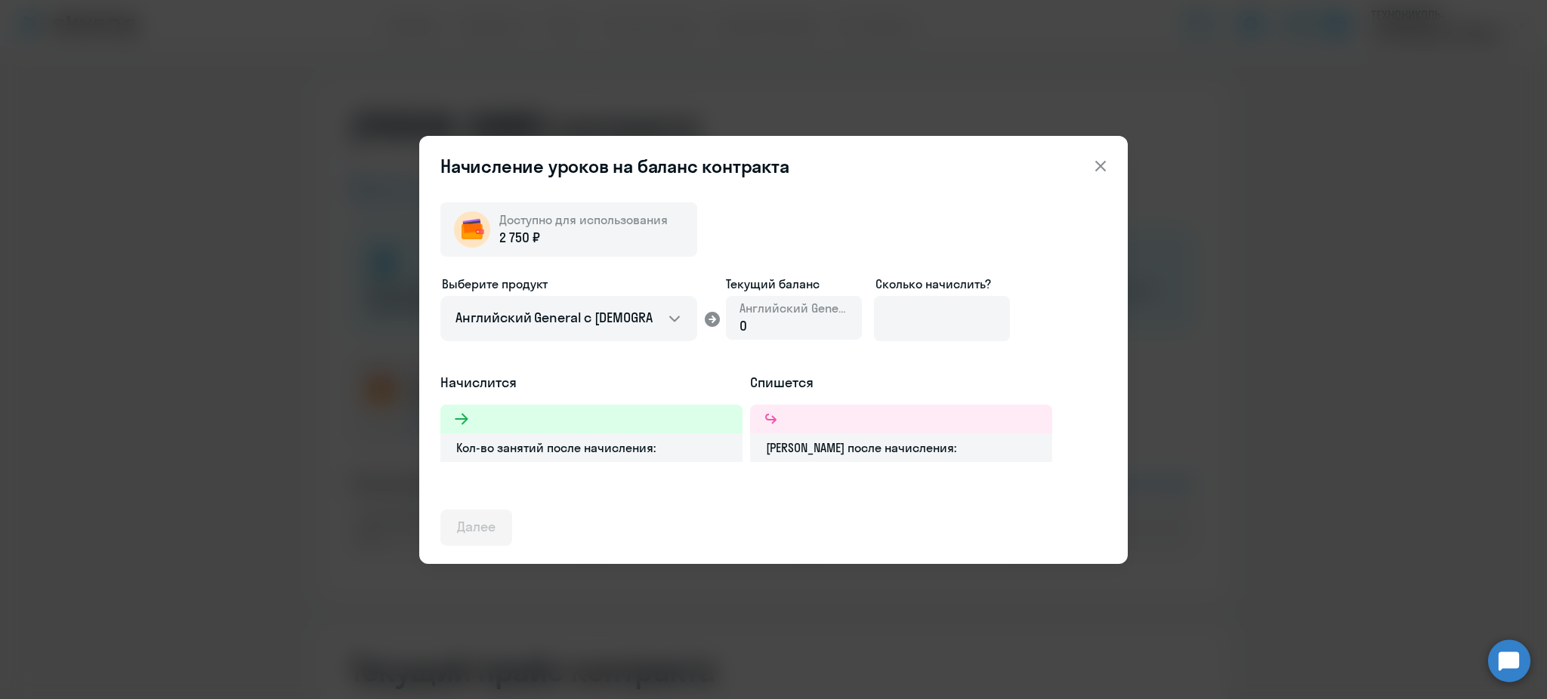
click at [753, 315] on span "Английский General" at bounding box center [793, 308] width 109 height 17
click at [643, 310] on select "Английский General с [DEMOGRAPHIC_DATA] преподавателем Английский General с [DE…" at bounding box center [568, 318] width 257 height 45
click at [941, 310] on input at bounding box center [942, 318] width 136 height 45
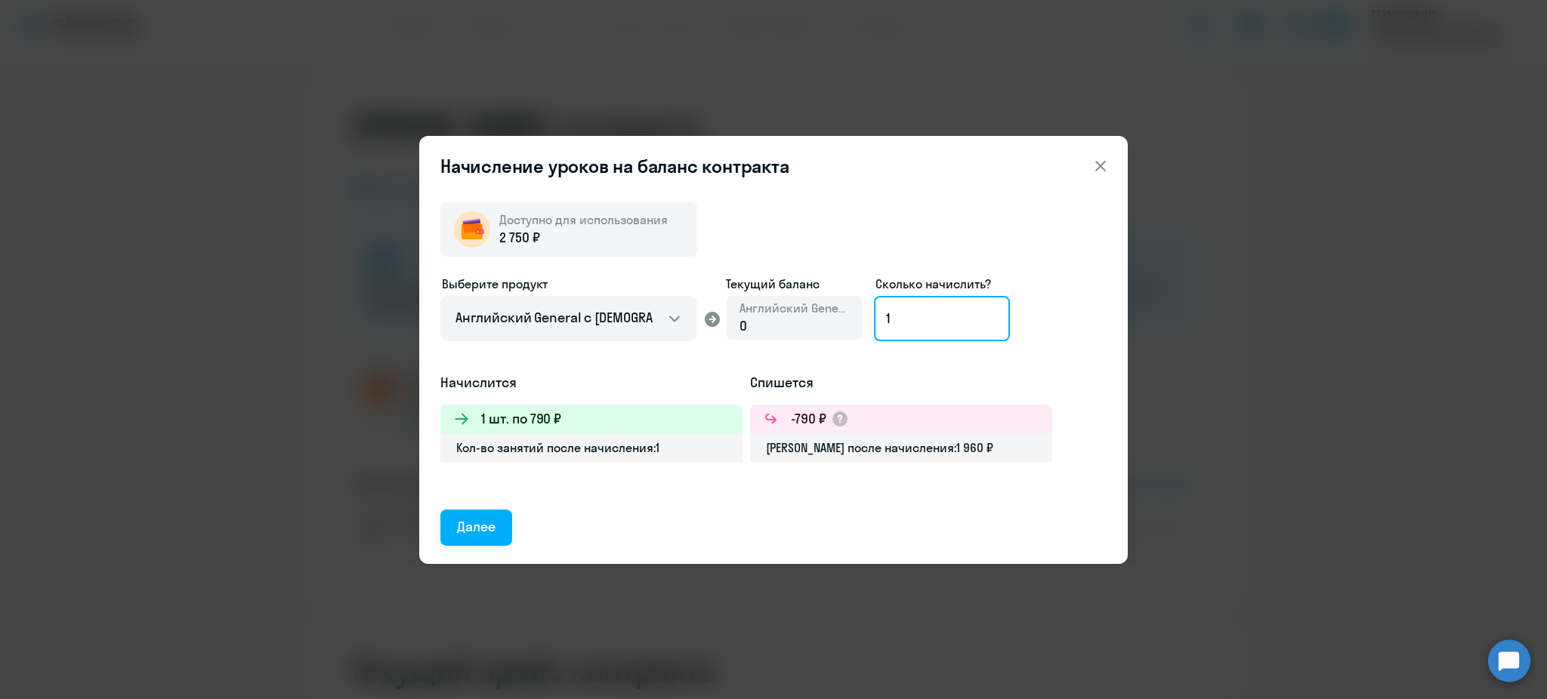
type input "1"
click at [1104, 162] on icon at bounding box center [1100, 165] width 11 height 11
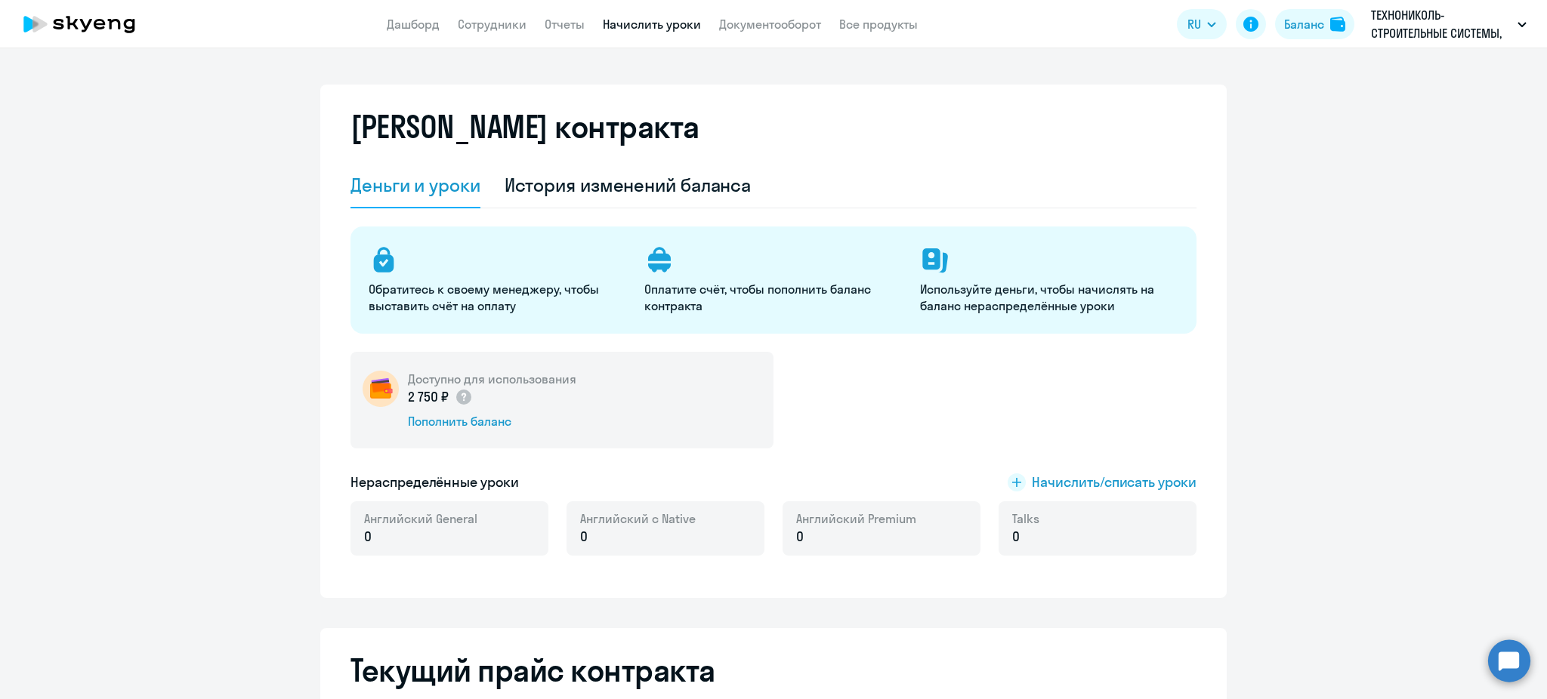
click at [625, 27] on link "Начислить уроки" at bounding box center [652, 24] width 98 height 15
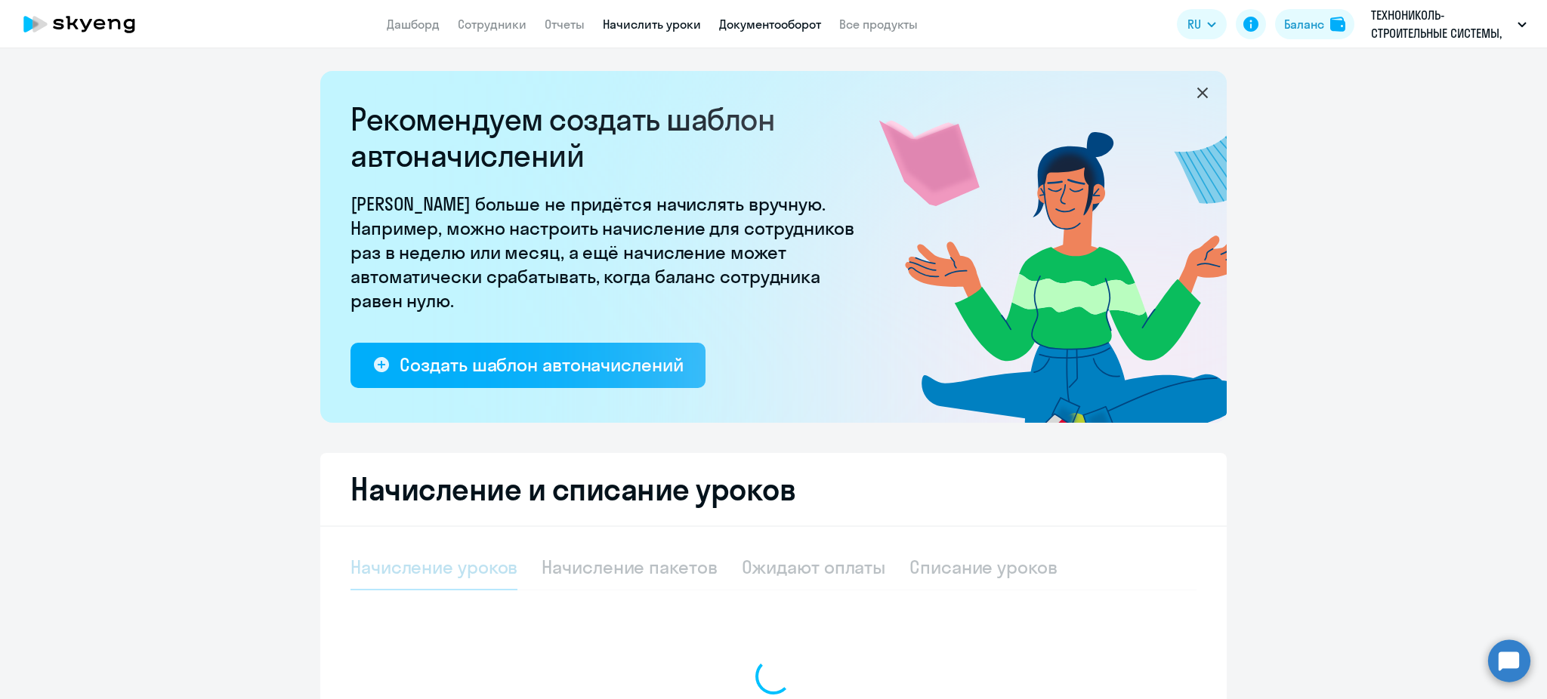
select select "10"
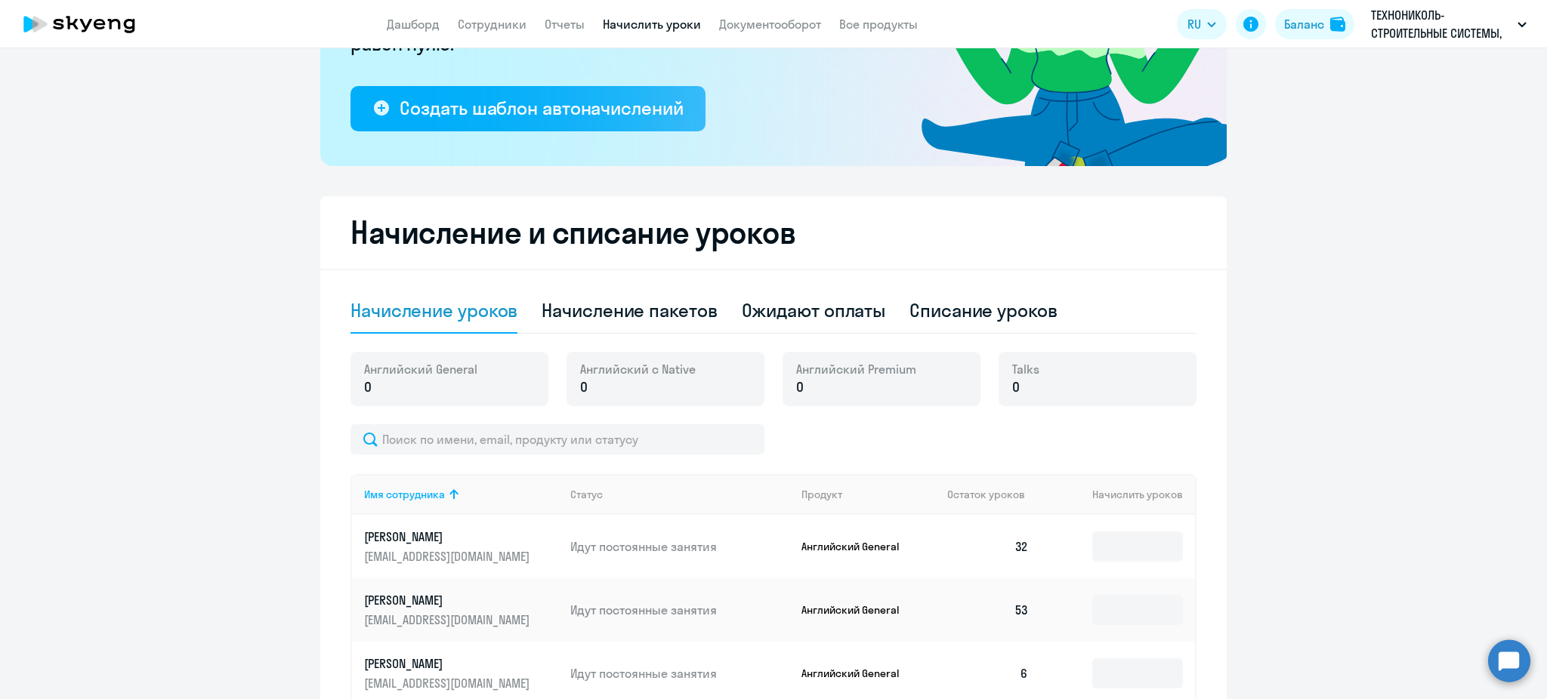
scroll to position [201, 0]
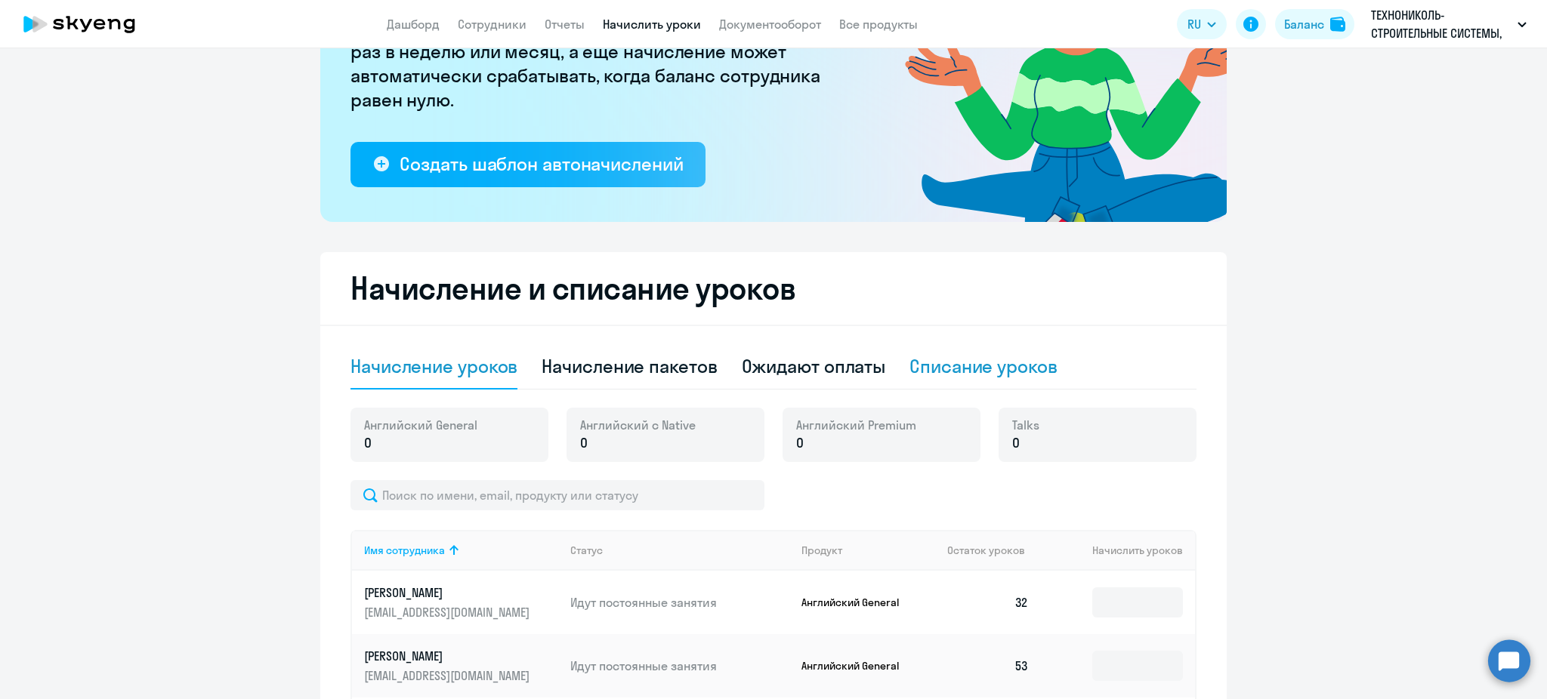
click at [933, 372] on div "Списание уроков" at bounding box center [983, 366] width 148 height 24
select select "10"
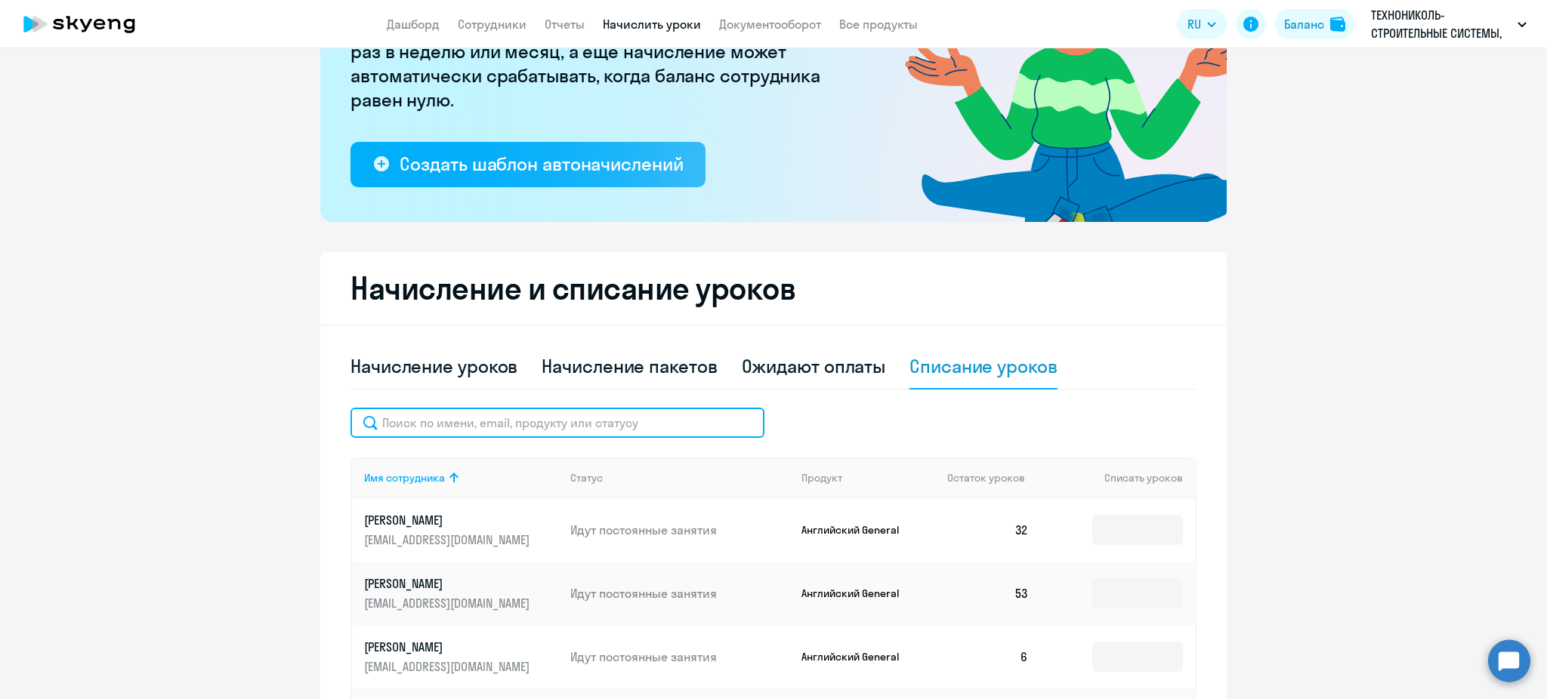
click at [611, 427] on input "text" at bounding box center [557, 423] width 414 height 30
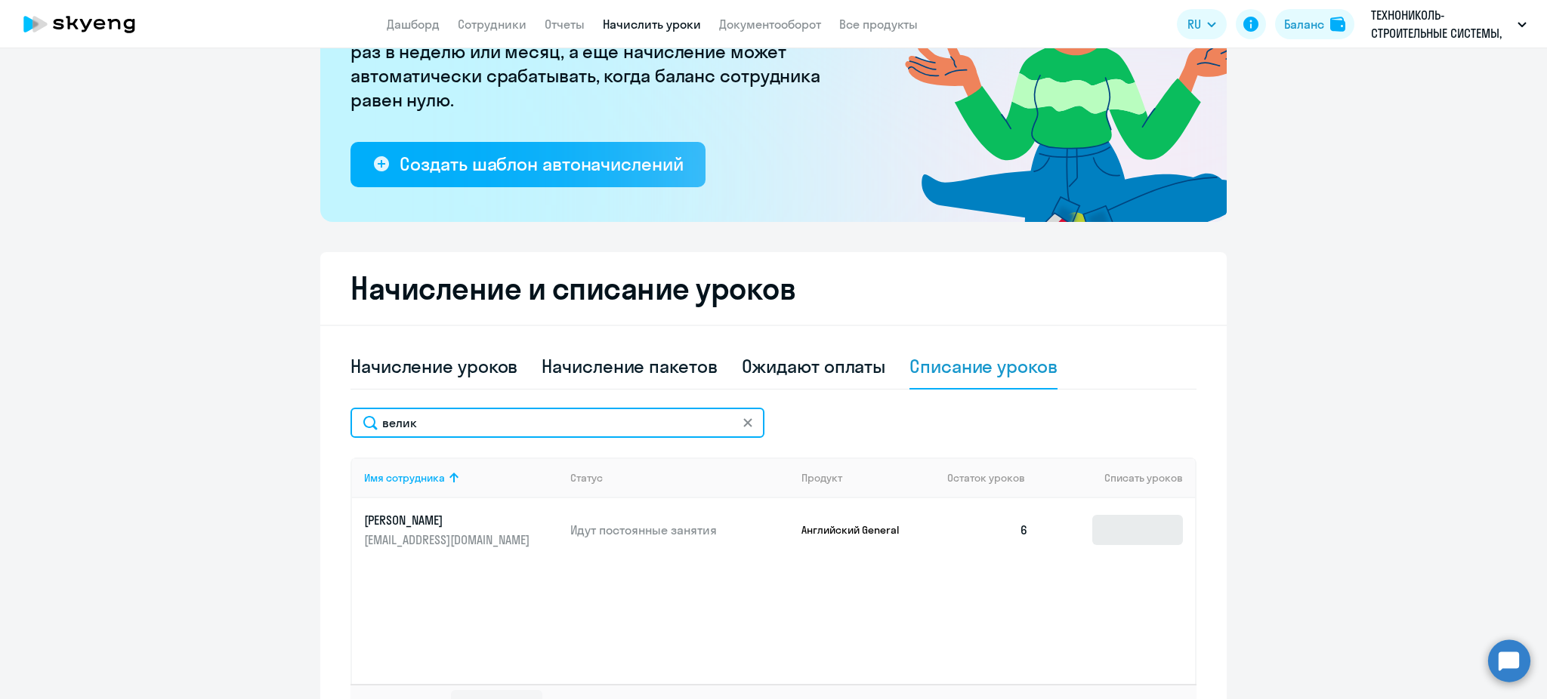
type input "велик"
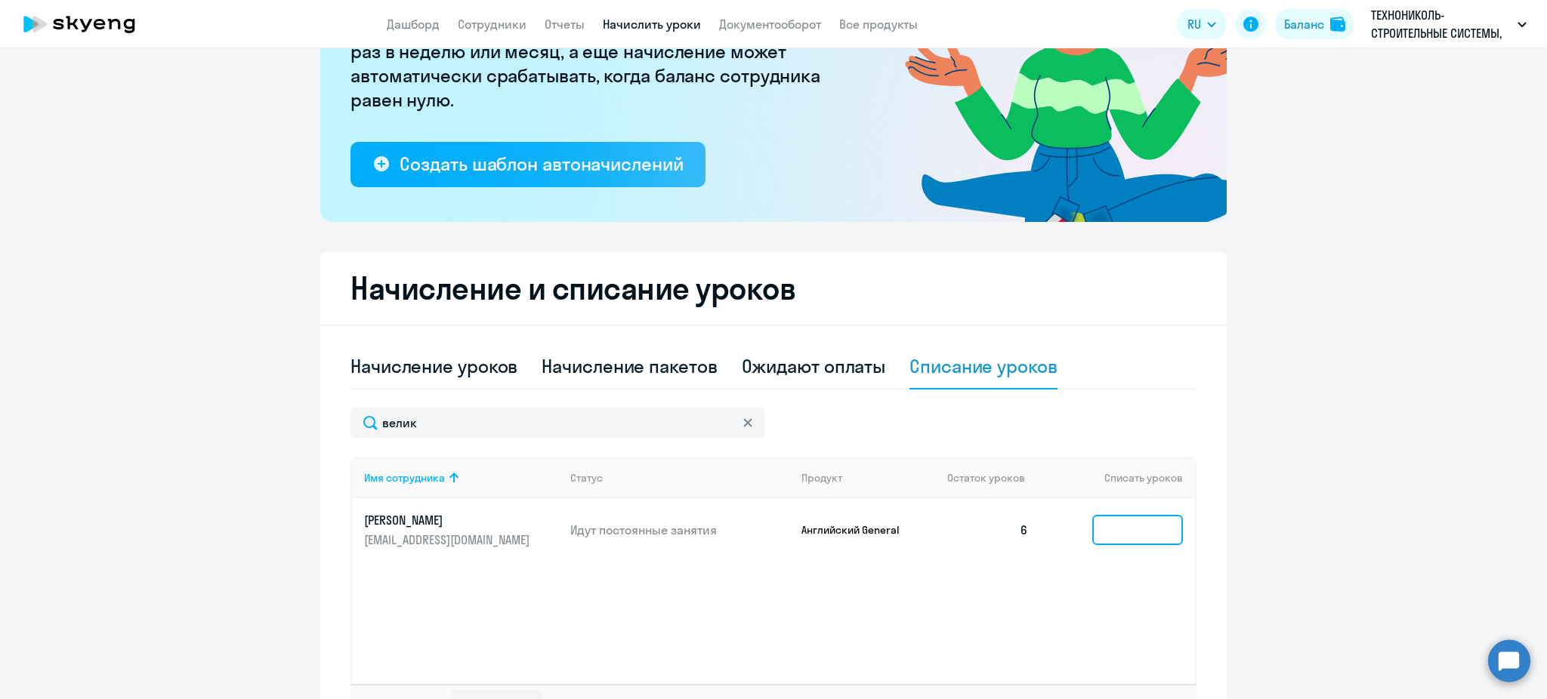
click at [1165, 523] on input at bounding box center [1137, 530] width 91 height 30
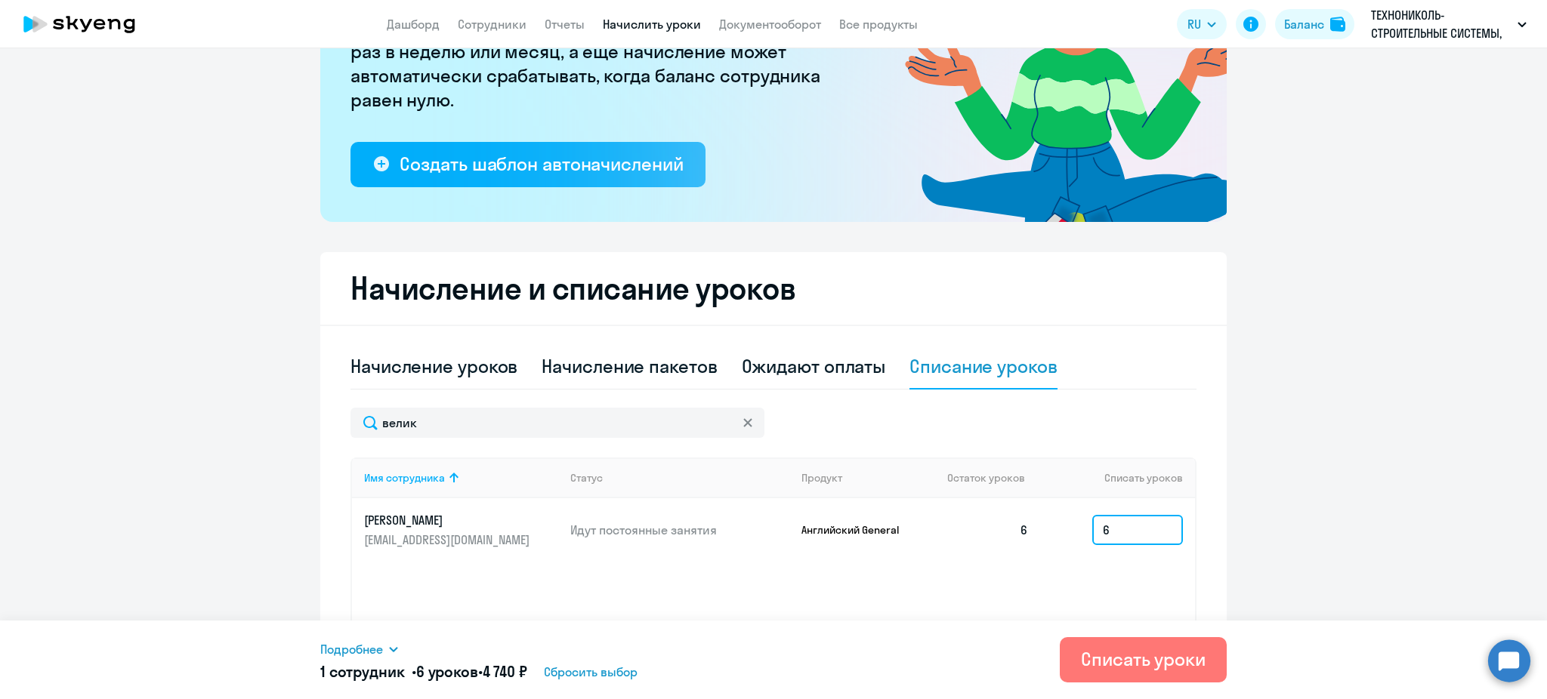
type input "6"
click at [387, 656] on div "Подробнее" at bounding box center [638, 649] width 636 height 18
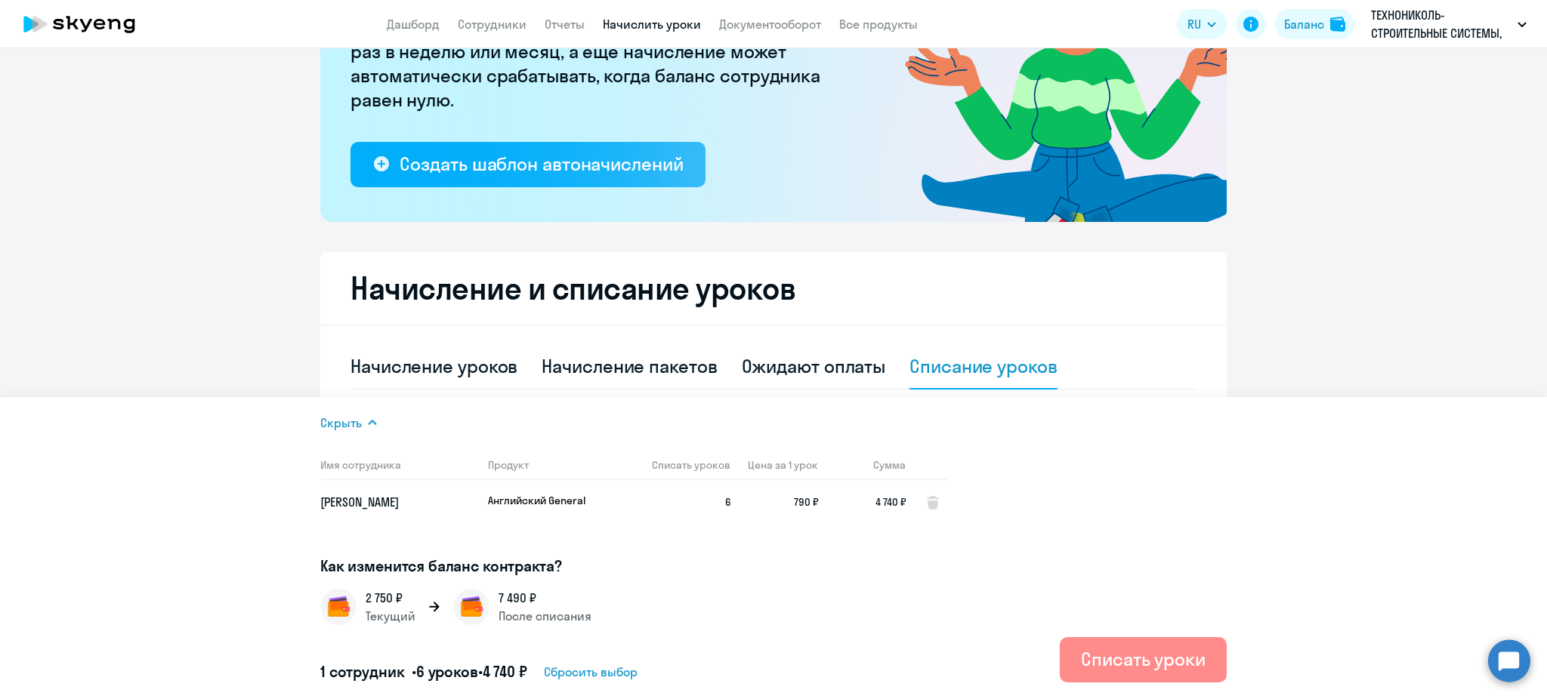
click at [1162, 660] on div "Списать уроки" at bounding box center [1143, 659] width 125 height 24
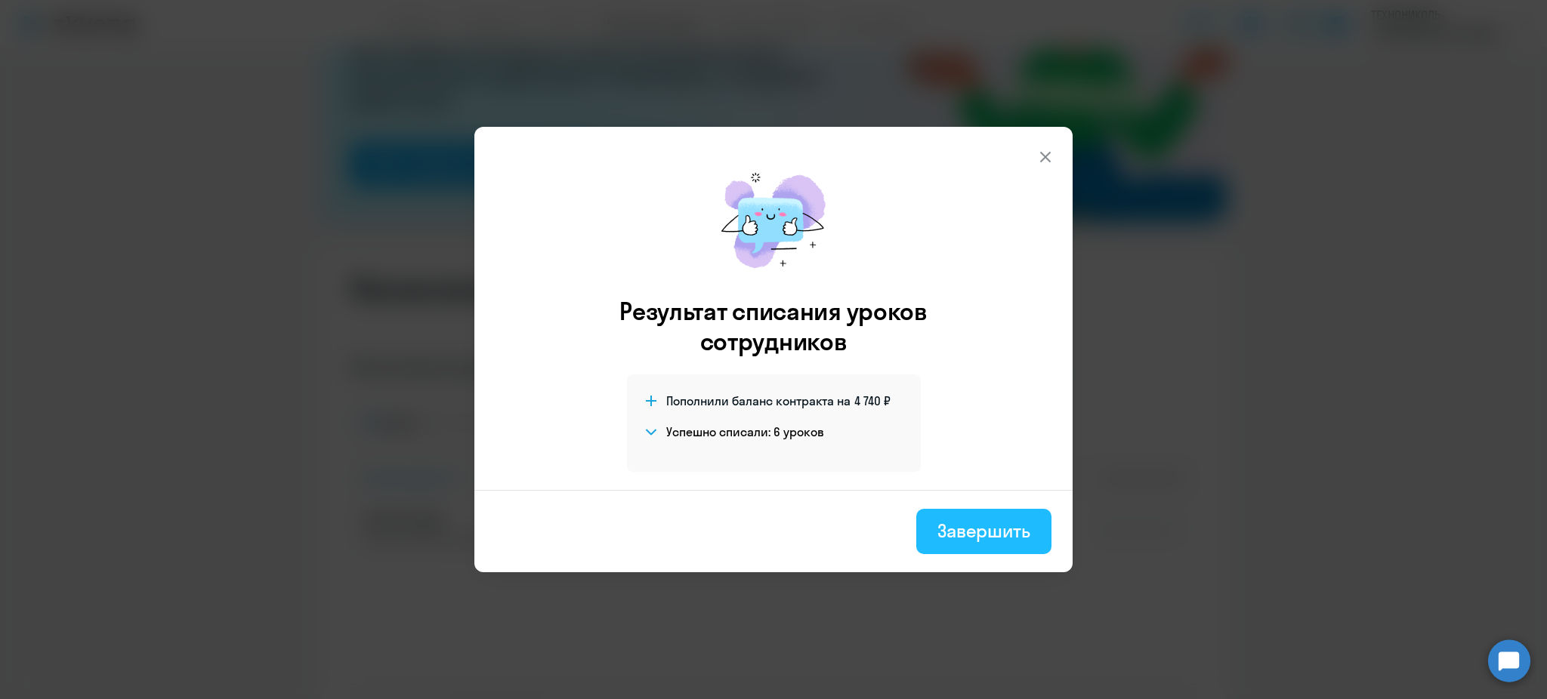
click at [996, 528] on div "Завершить" at bounding box center [983, 531] width 93 height 24
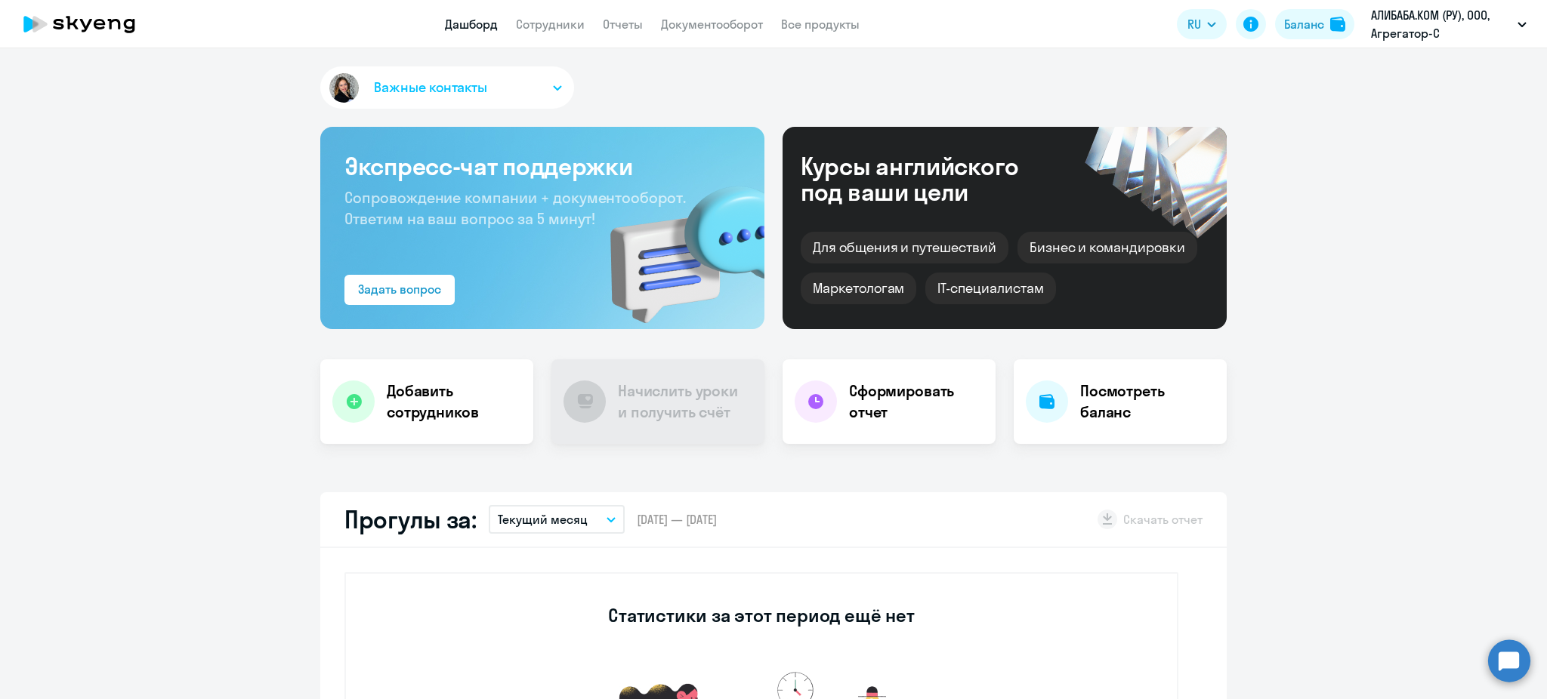
select select "30"
click at [558, 29] on link "Сотрудники" at bounding box center [550, 24] width 69 height 15
select select "30"
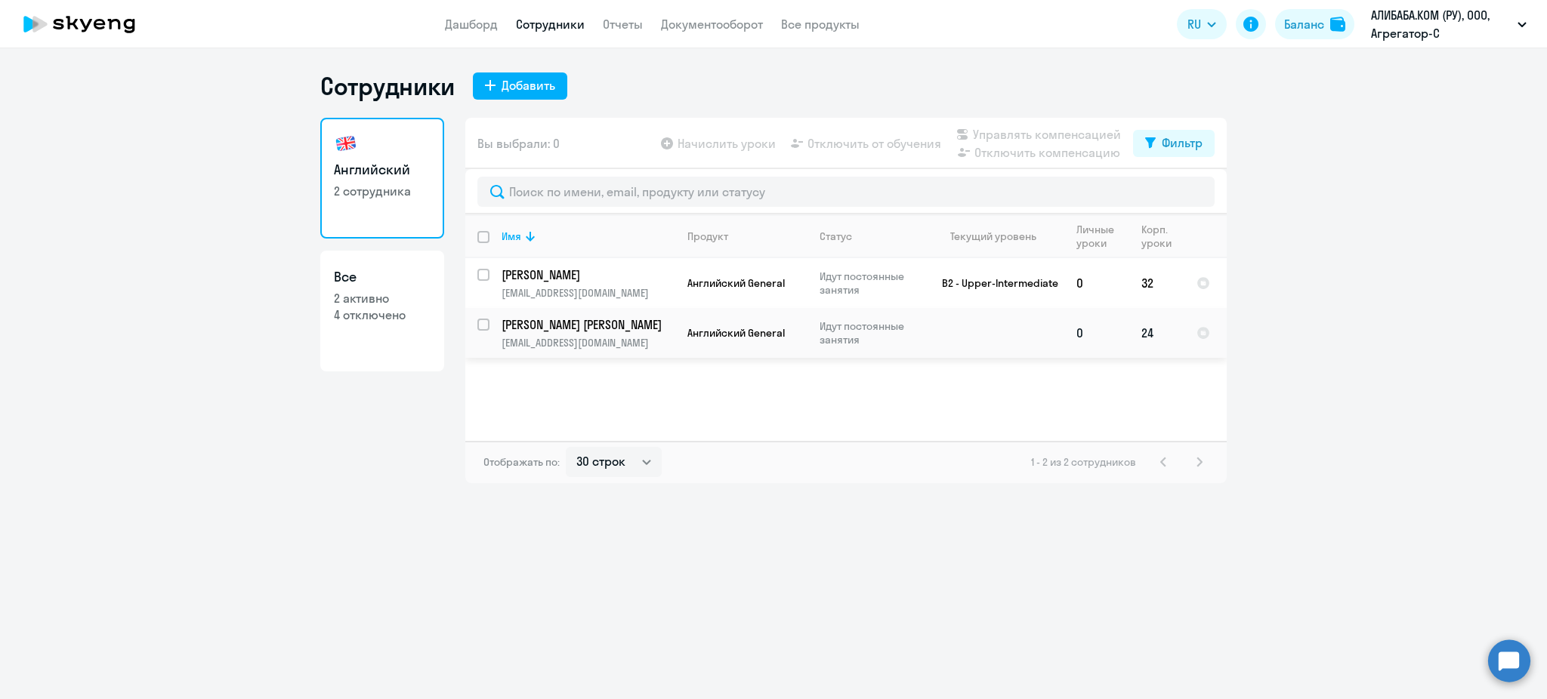
click at [488, 324] on input "select row 22379555" at bounding box center [492, 334] width 30 height 30
checkbox input "true"
